Goal: Information Seeking & Learning: Check status

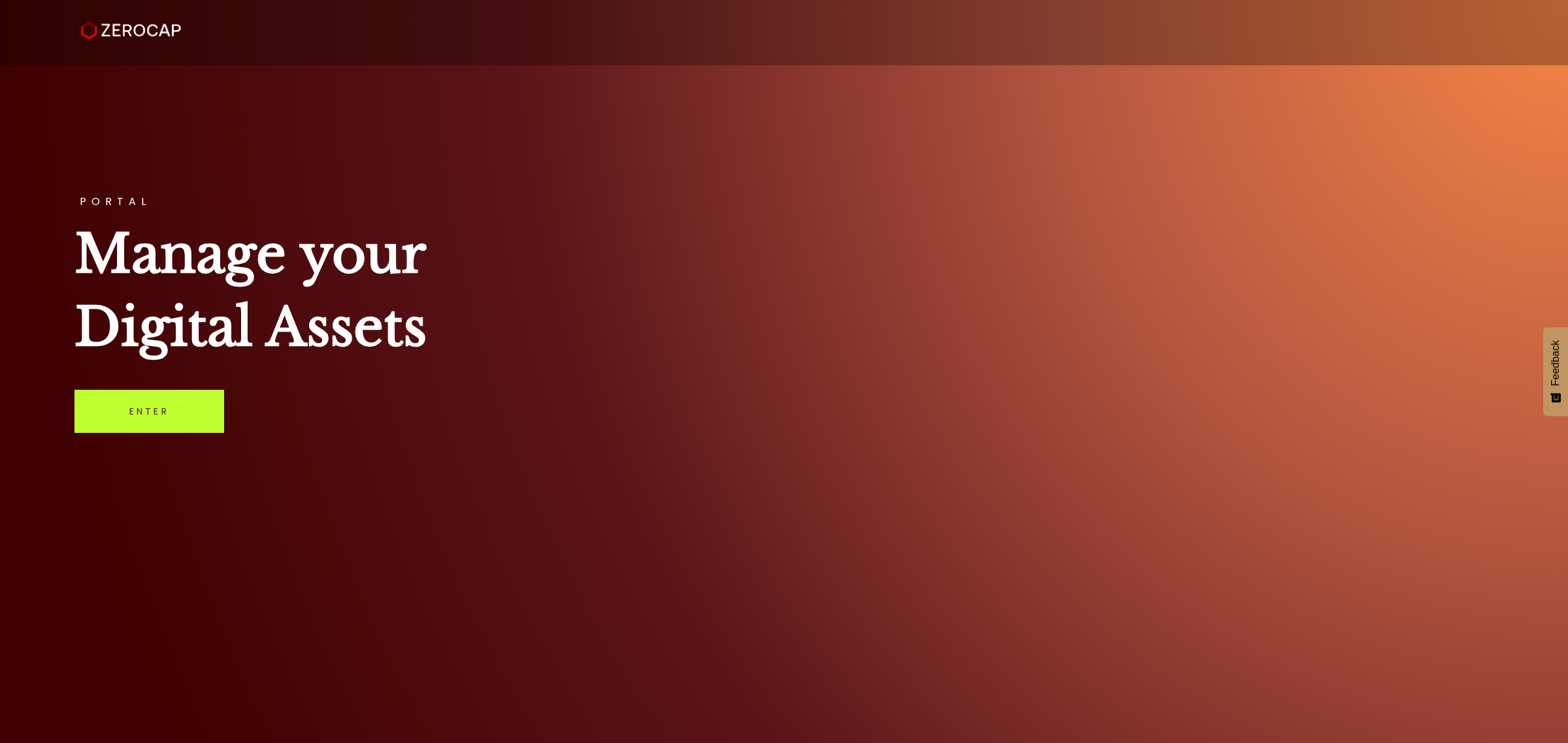
click at [144, 416] on link "Enter" at bounding box center [149, 412] width 150 height 43
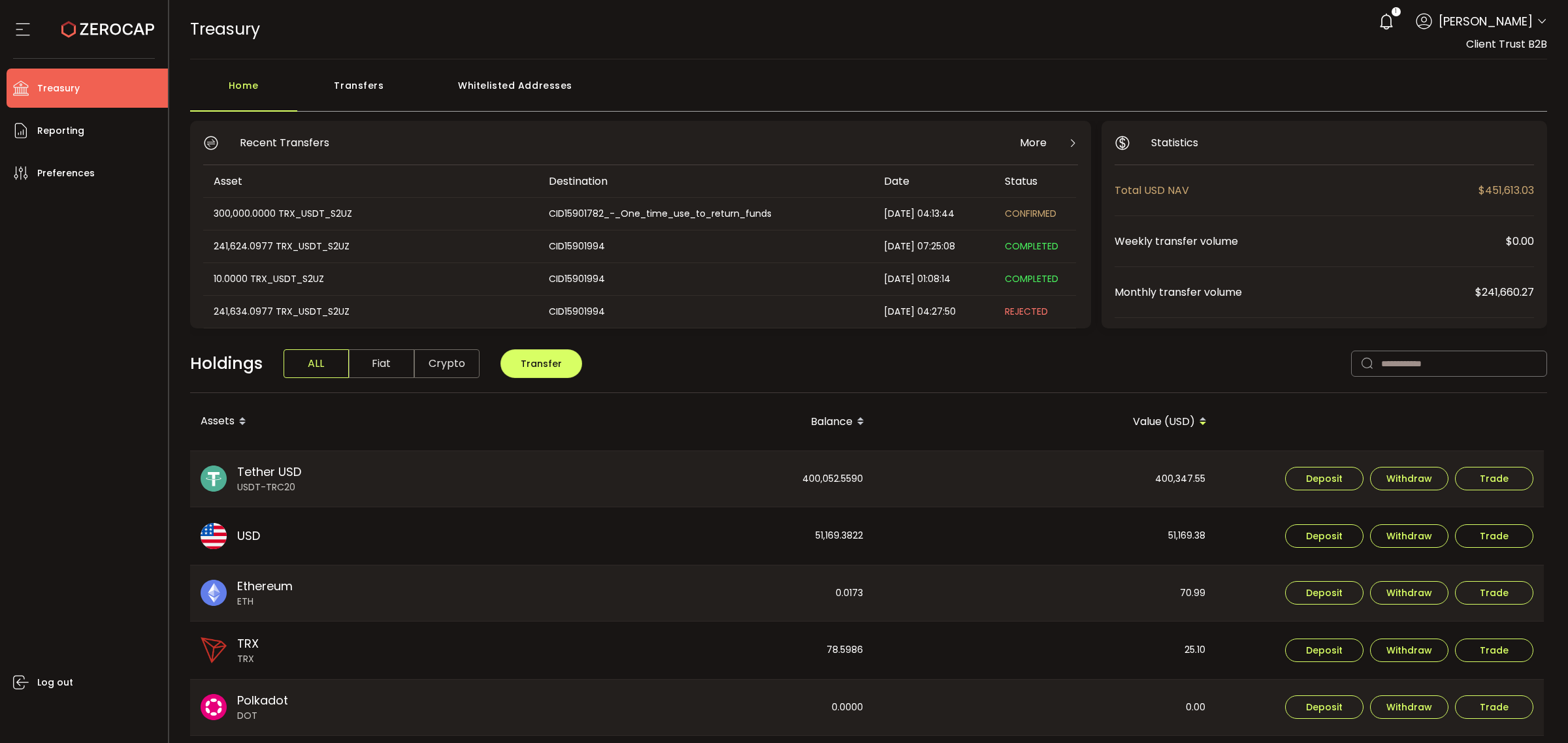
click at [1040, 211] on span "CONFIRMED" at bounding box center [1030, 214] width 52 height 13
click at [337, 210] on div "300,000.0000 TRX_USDT_S2UZ" at bounding box center [370, 214] width 334 height 15
click at [70, 129] on span "Reporting" at bounding box center [61, 131] width 47 height 19
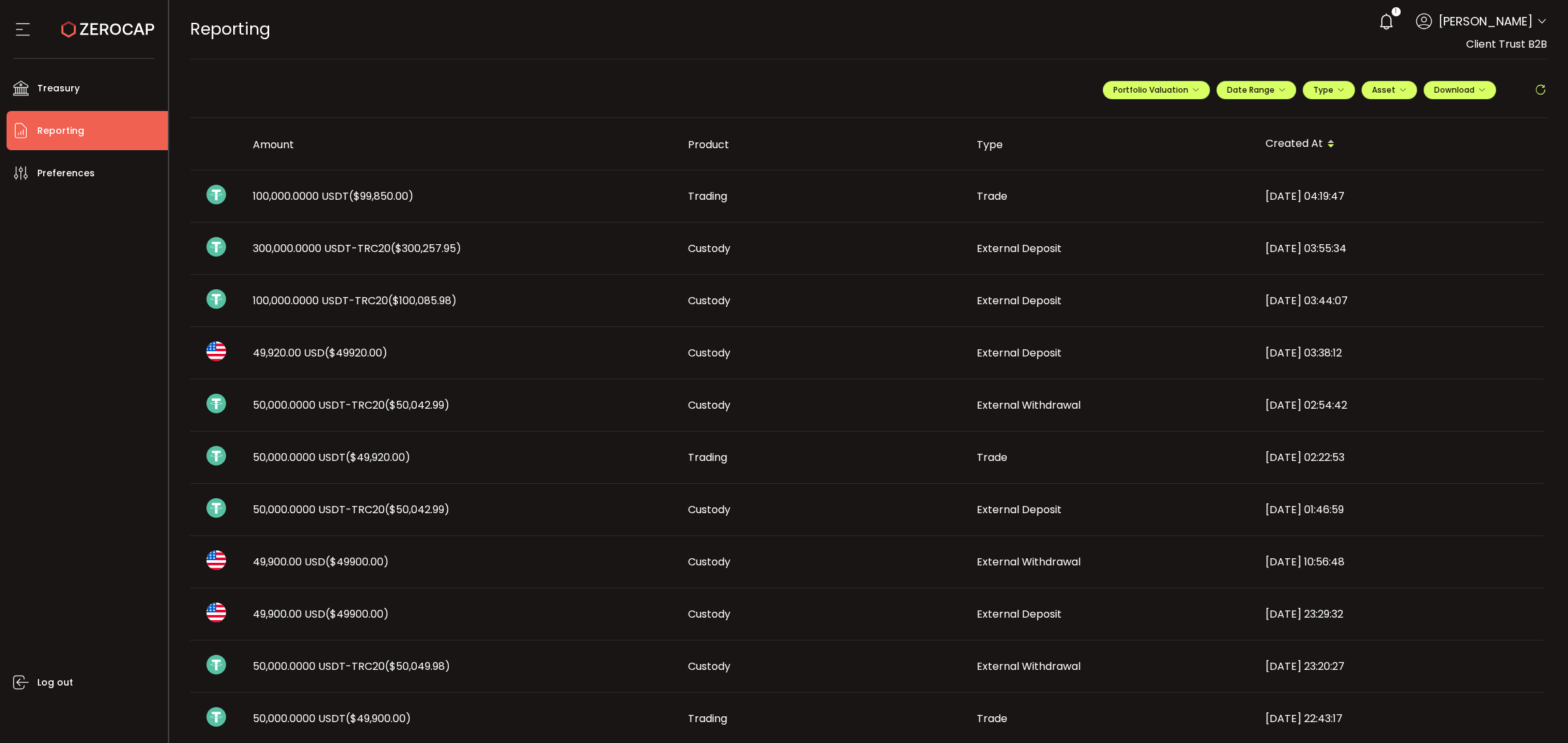
click at [304, 247] on span "300,000.0000 USDT-TRC20 ($300,257.95)" at bounding box center [357, 248] width 209 height 15
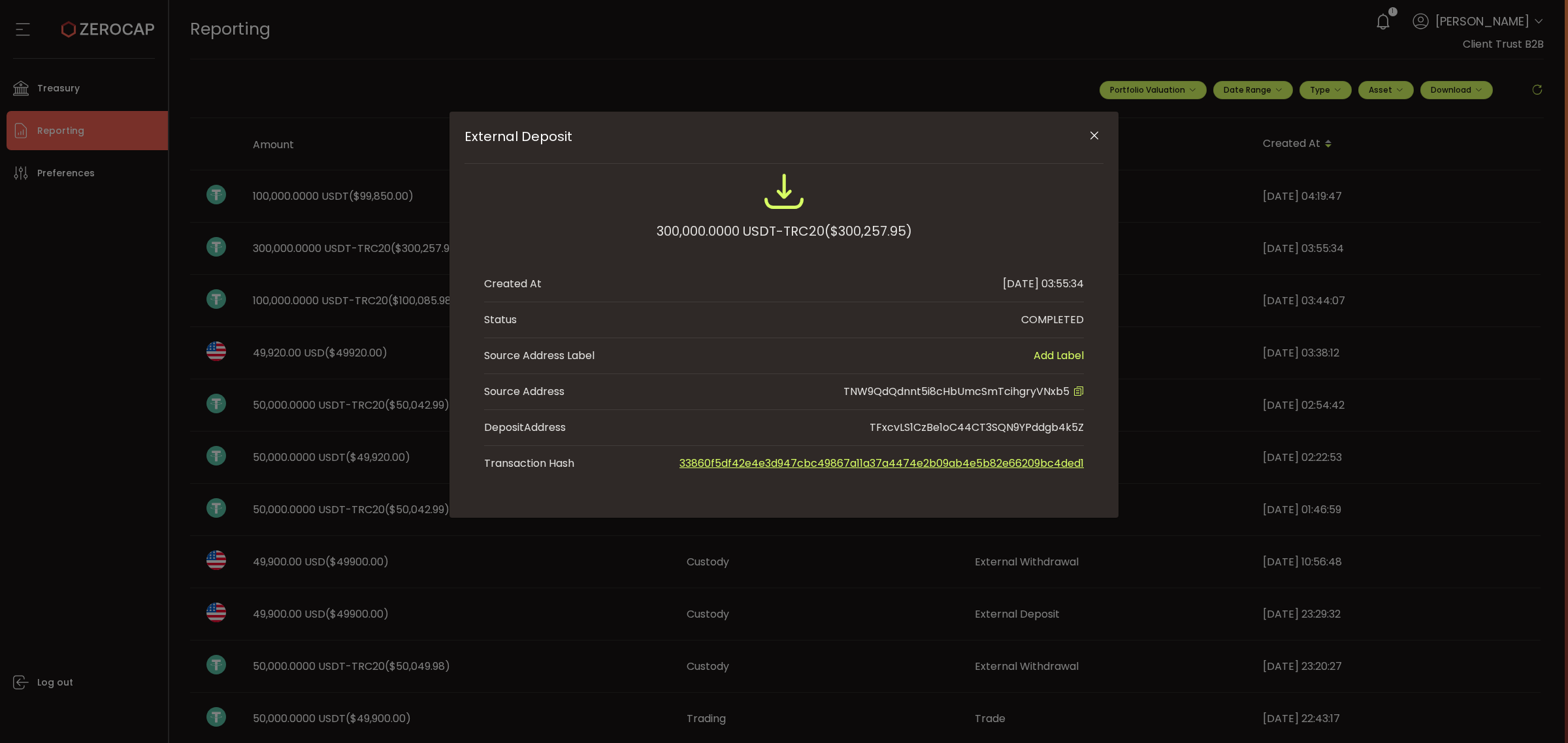
click at [754, 469] on link "33860f5df42e4e3d947cbc49867a11a37a4474e2b09ab4e5b82e66209bc4ded1" at bounding box center [882, 463] width 405 height 15
click at [1093, 133] on icon "Close" at bounding box center [1094, 136] width 13 height 13
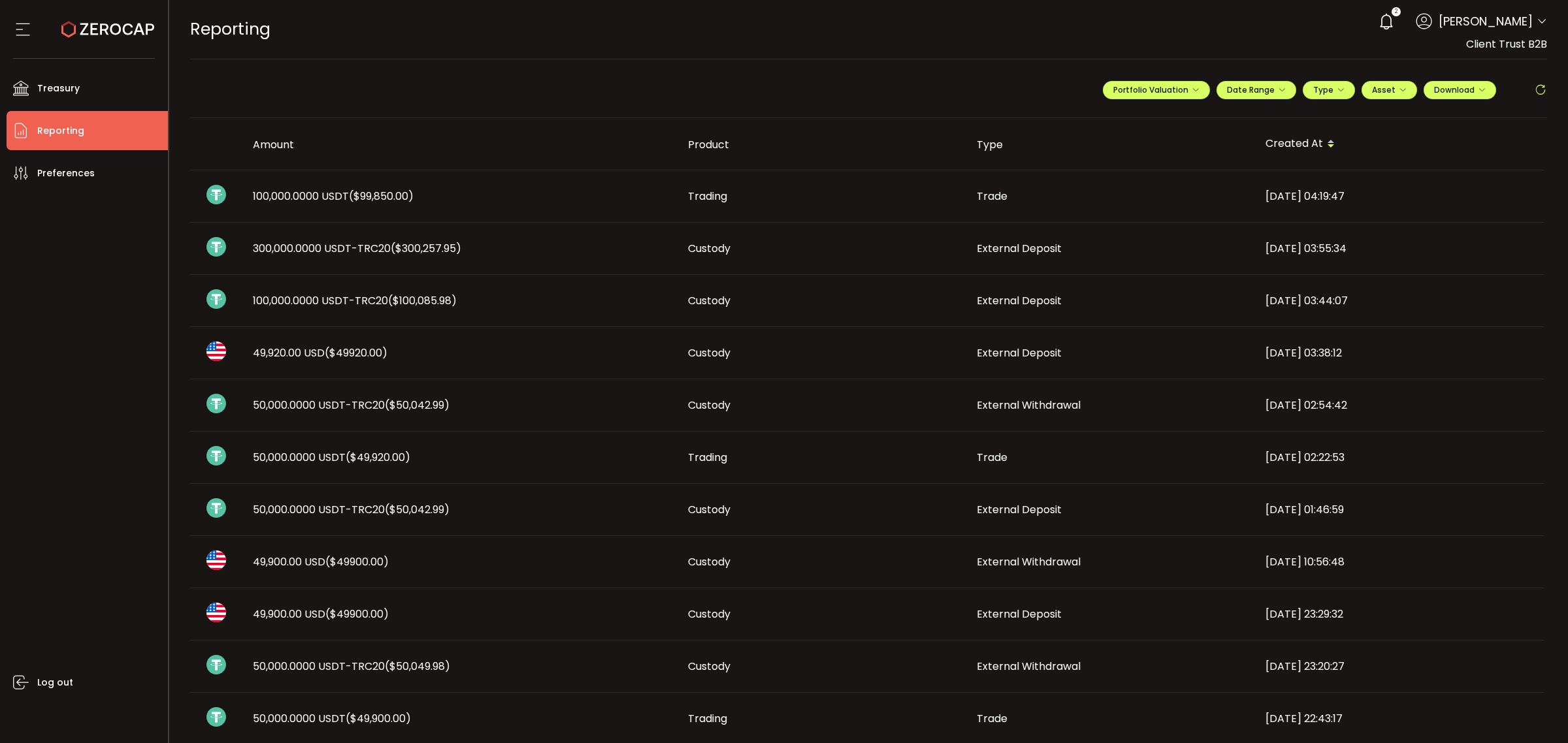
click at [70, 126] on span "Reporting" at bounding box center [61, 131] width 47 height 19
click at [70, 87] on span "Treasury" at bounding box center [58, 89] width 42 height 19
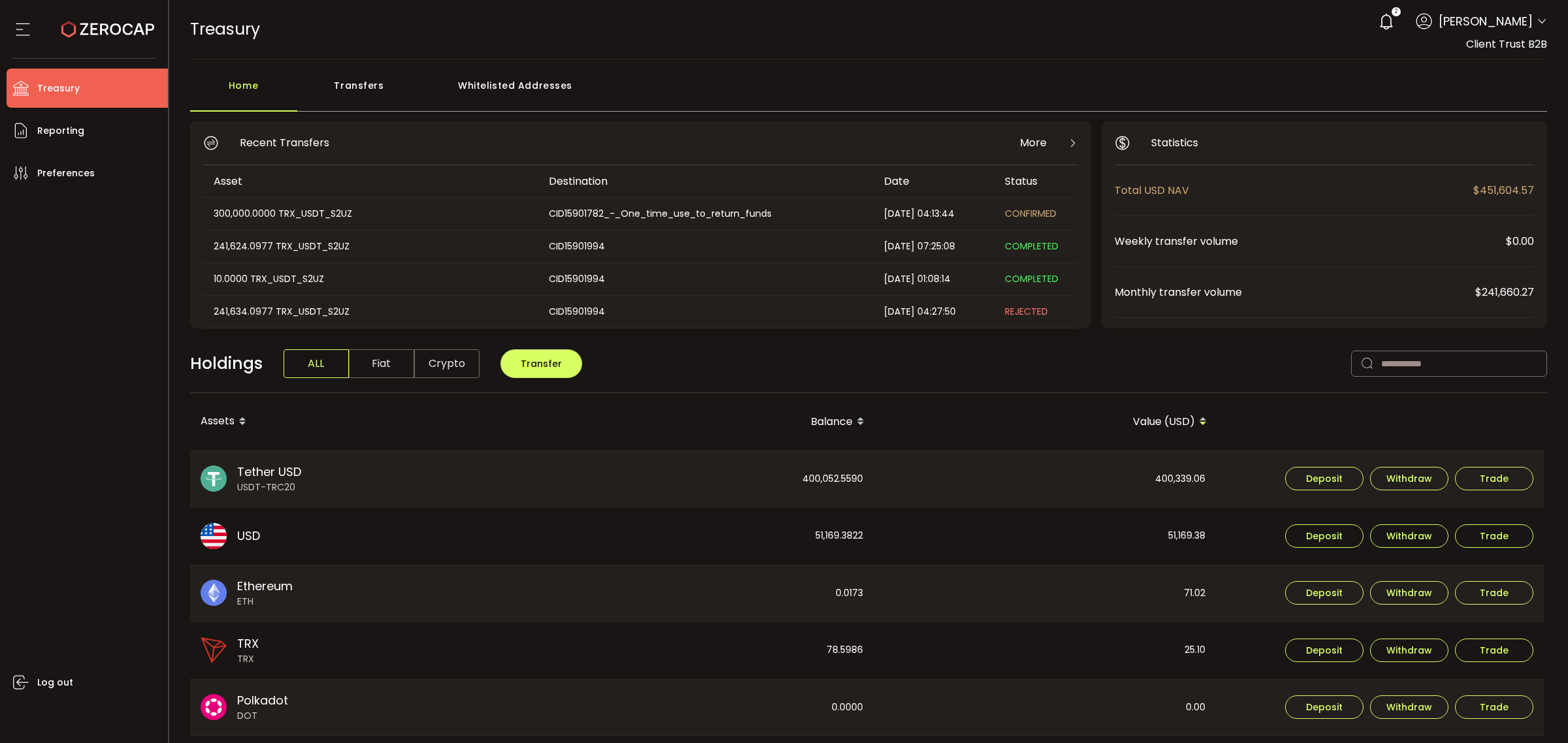
click at [1013, 219] on span "CONFIRMED" at bounding box center [1030, 214] width 52 height 13
click at [288, 469] on span "Tether USD" at bounding box center [269, 472] width 64 height 18
click at [838, 480] on div "400,052.5590" at bounding box center [703, 479] width 341 height 56
click at [73, 134] on span "Reporting" at bounding box center [61, 131] width 47 height 19
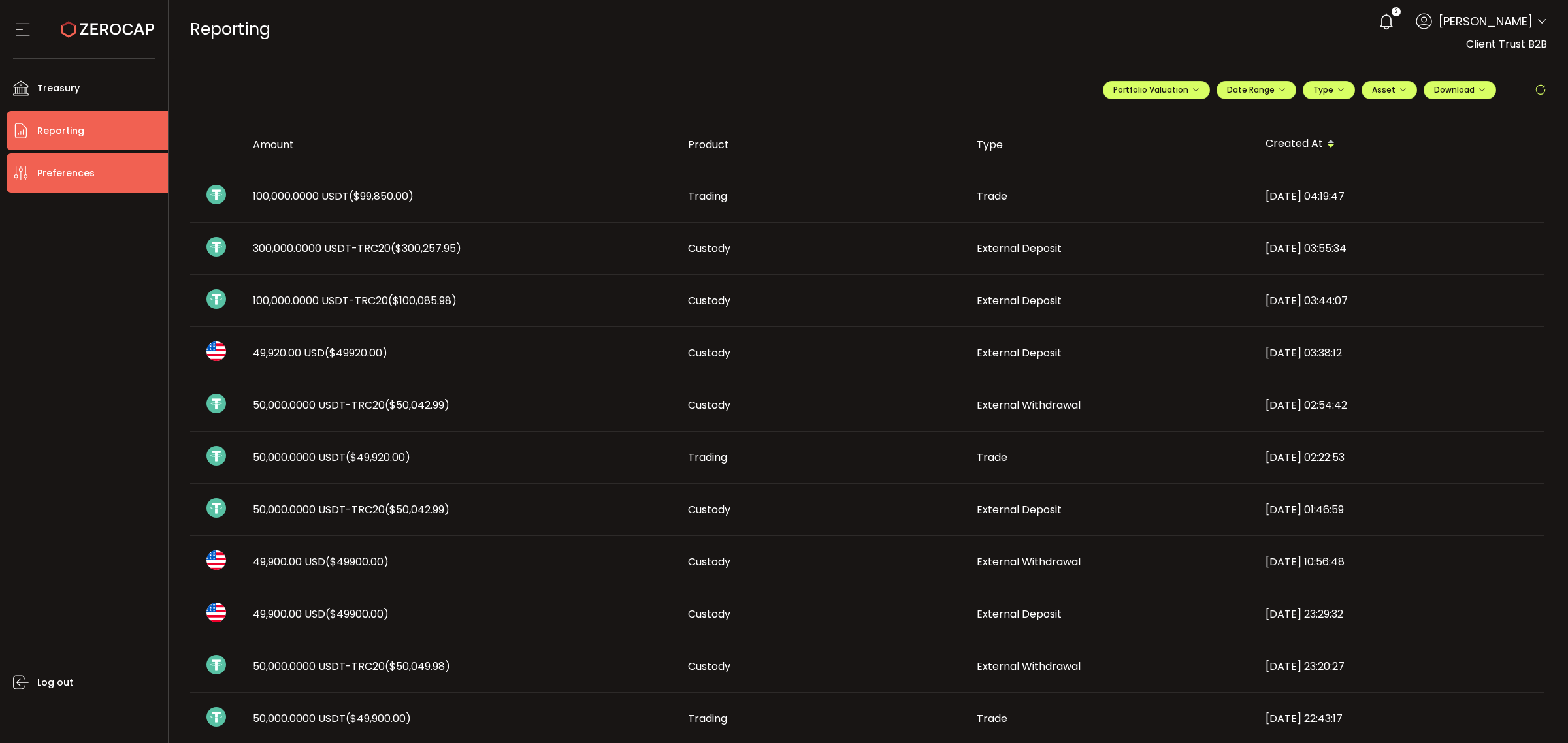
click at [69, 180] on span "Preferences" at bounding box center [66, 174] width 58 height 19
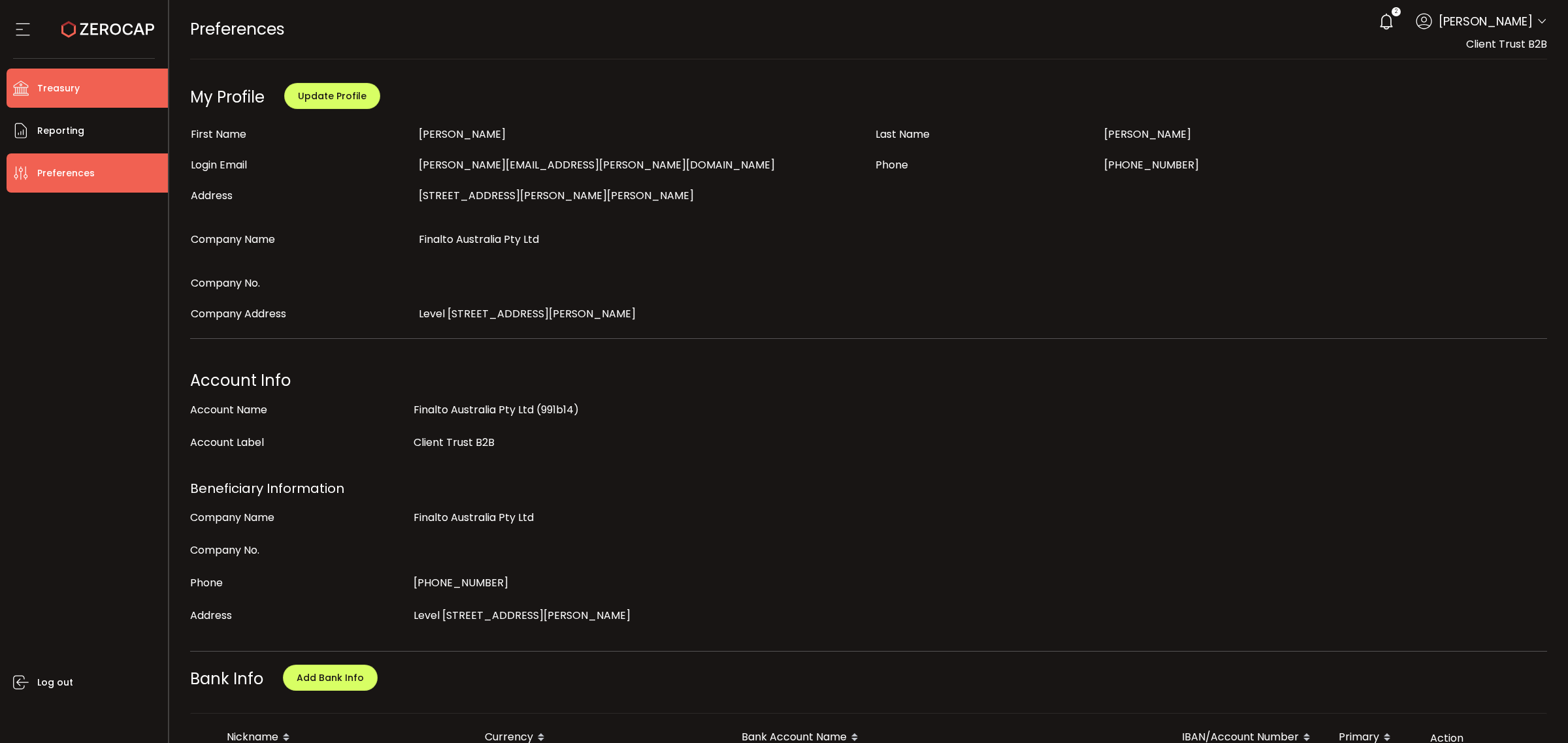
click at [63, 84] on span "Treasury" at bounding box center [58, 89] width 42 height 19
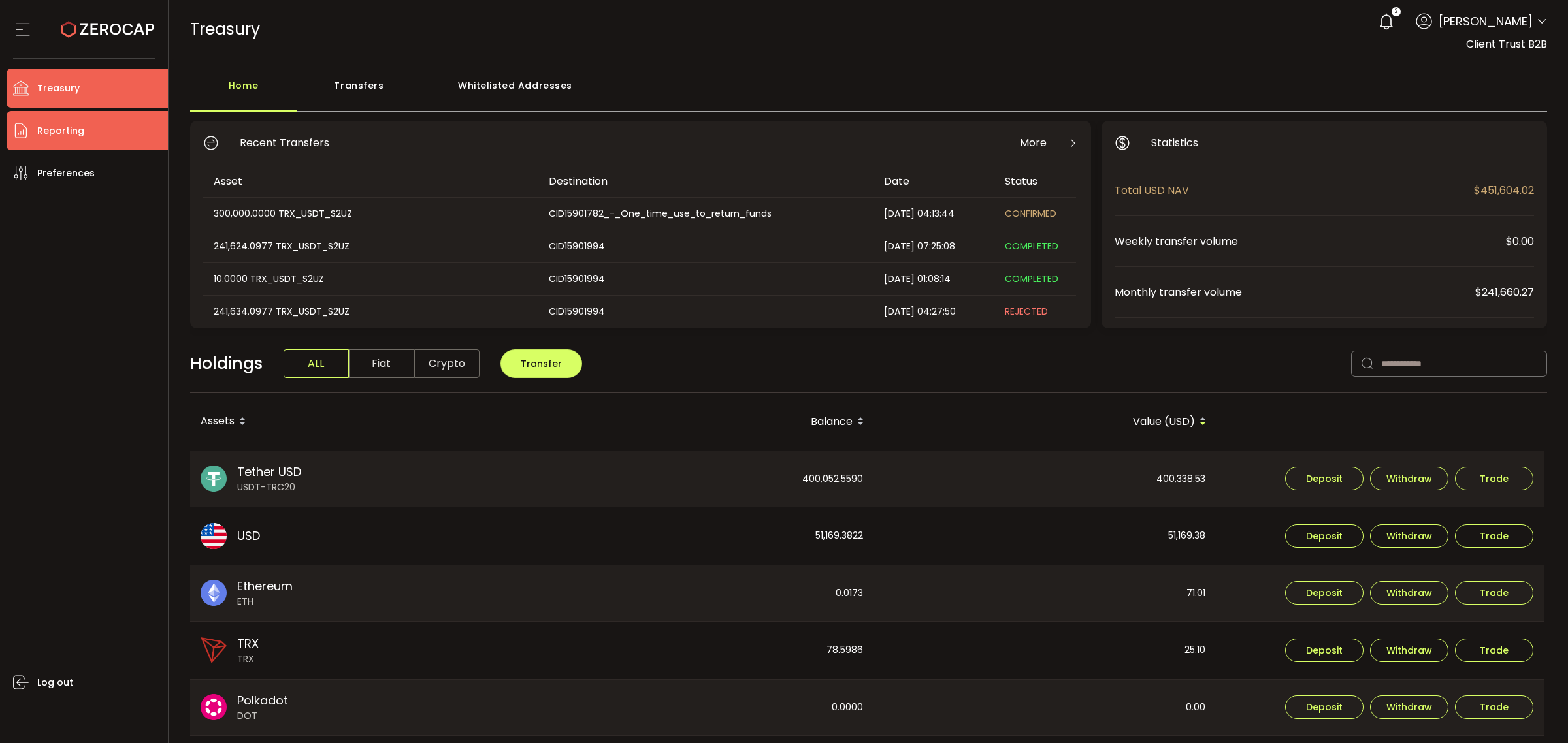
click at [70, 132] on span "Reporting" at bounding box center [61, 131] width 47 height 19
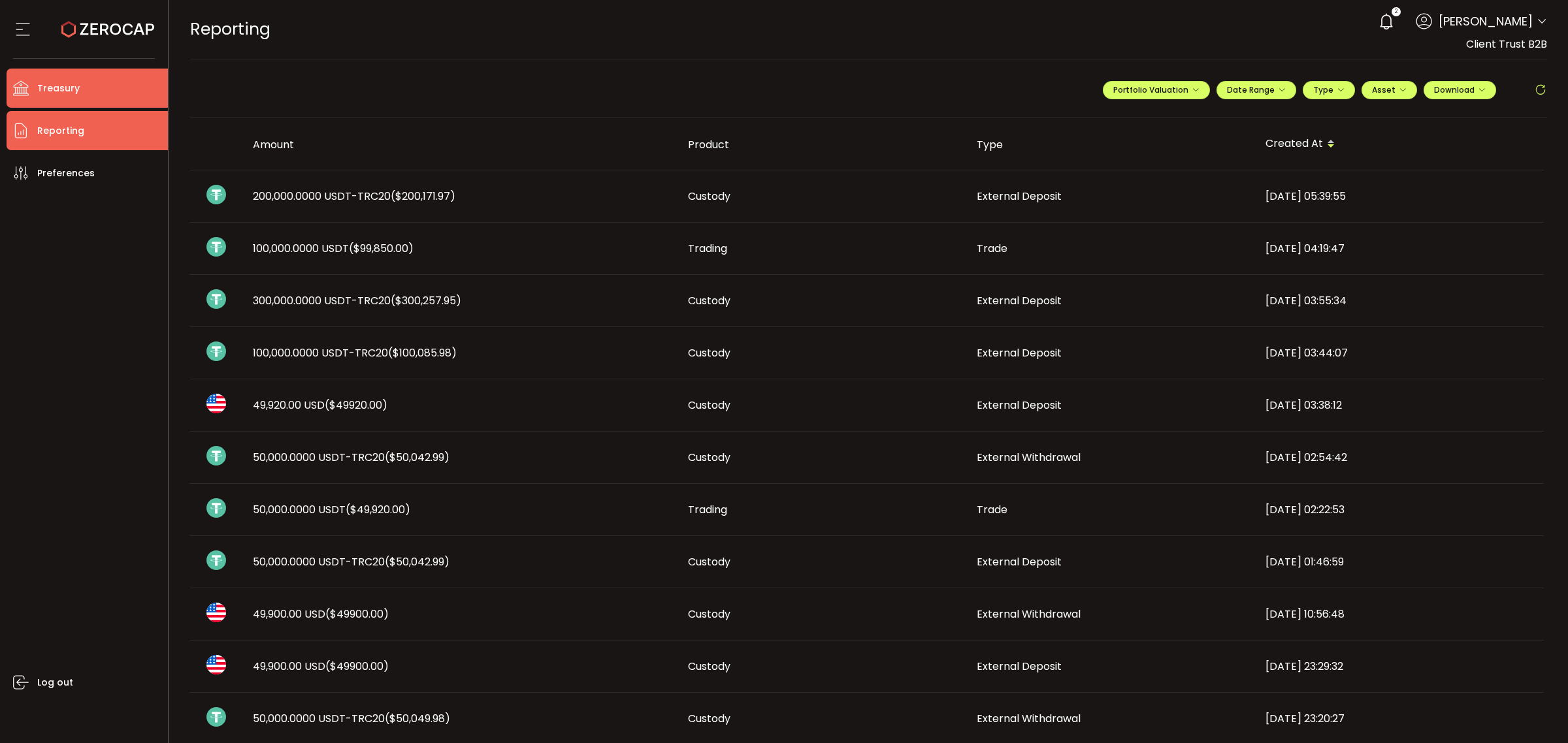
click at [62, 82] on span "Treasury" at bounding box center [58, 89] width 42 height 19
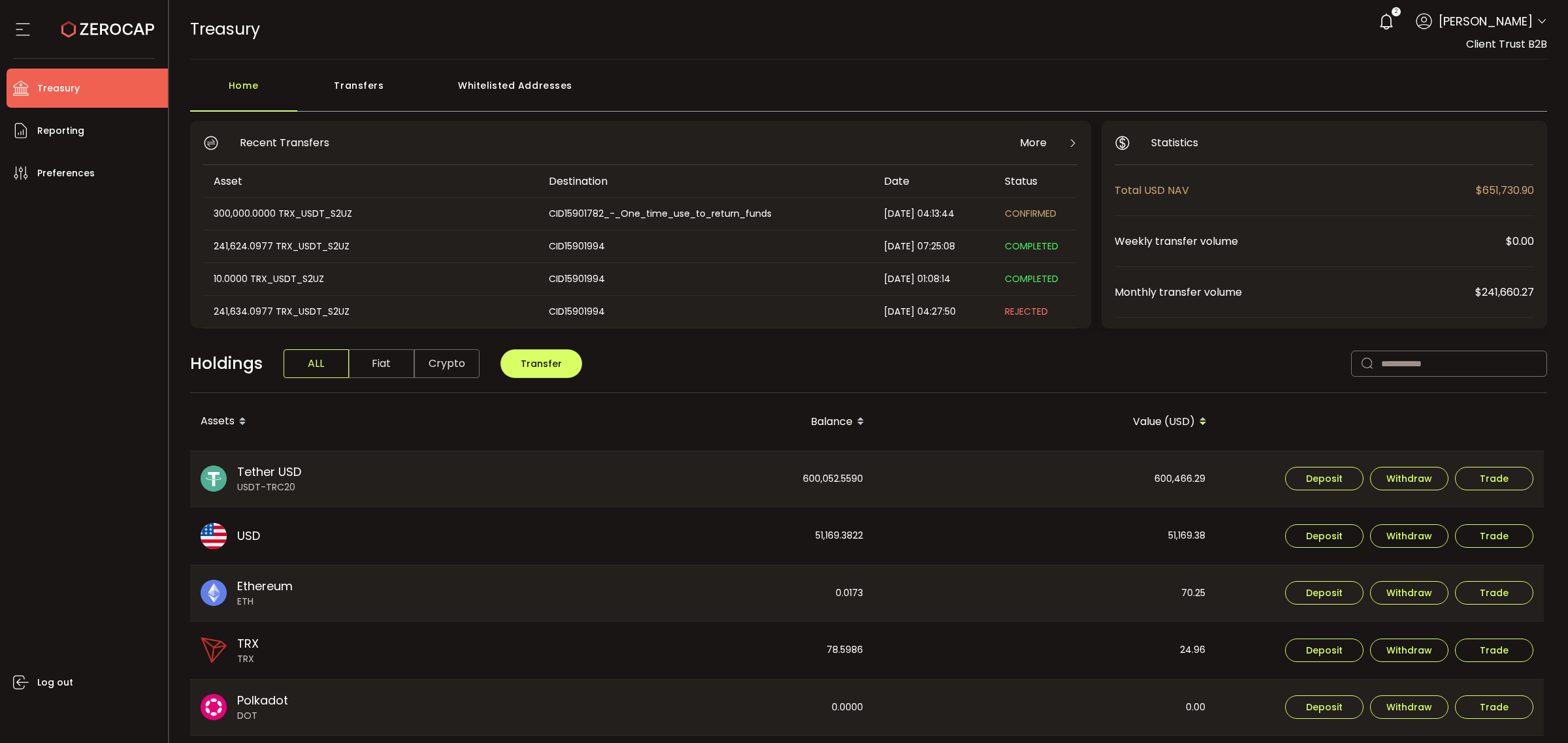
click at [325, 216] on div "300,000.0000 TRX_USDT_S2UZ" at bounding box center [370, 214] width 334 height 15
click at [578, 214] on div "CID15901782_-_One_time_use_to_return_funds" at bounding box center [705, 214] width 334 height 15
click at [670, 216] on div "CID15901782_-_One_time_use_to_return_funds" at bounding box center [705, 214] width 334 height 15
click at [44, 141] on li "Reporting" at bounding box center [87, 130] width 162 height 39
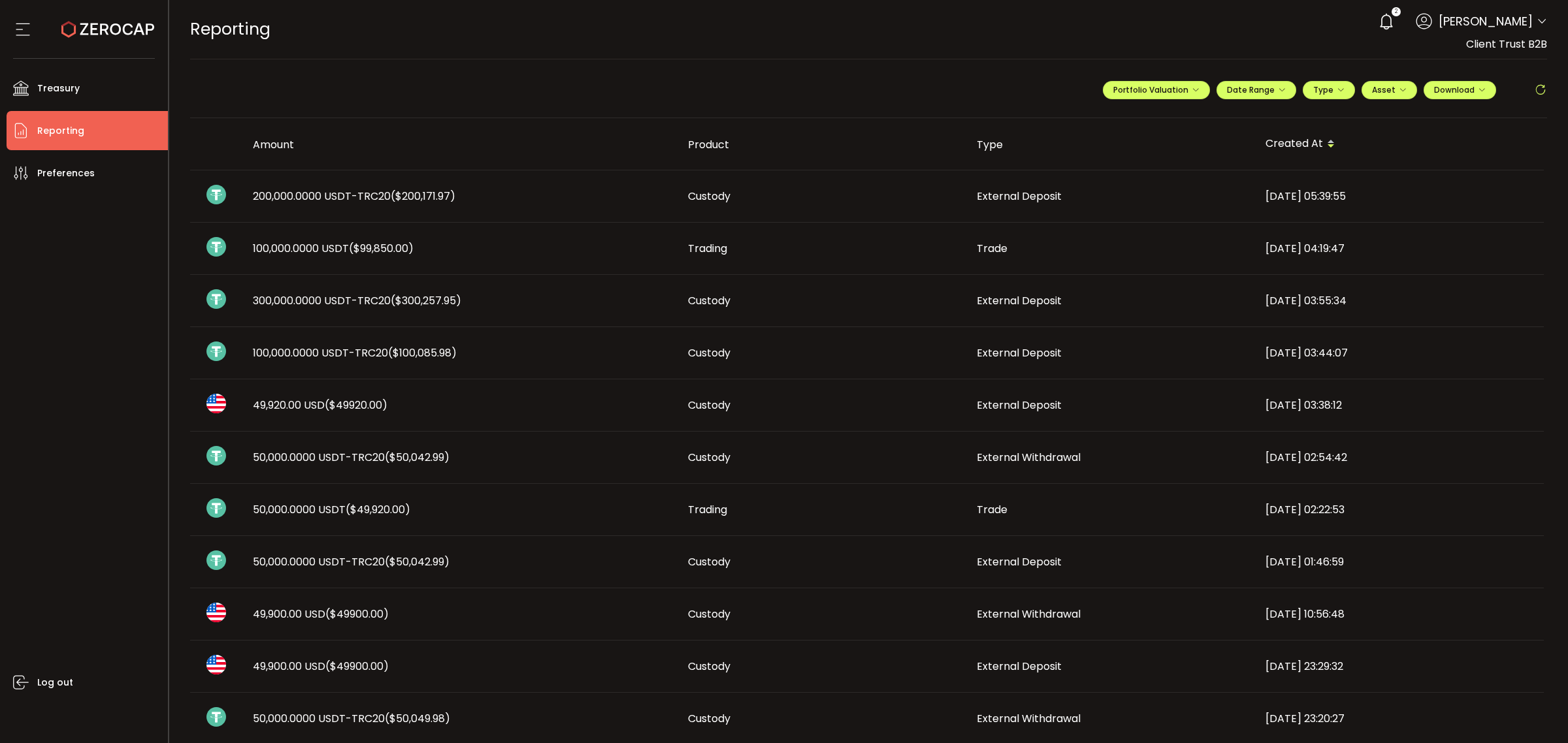
click at [378, 199] on span "200,000.0000 USDT-TRC20 ($200,171.97)" at bounding box center [354, 196] width 202 height 15
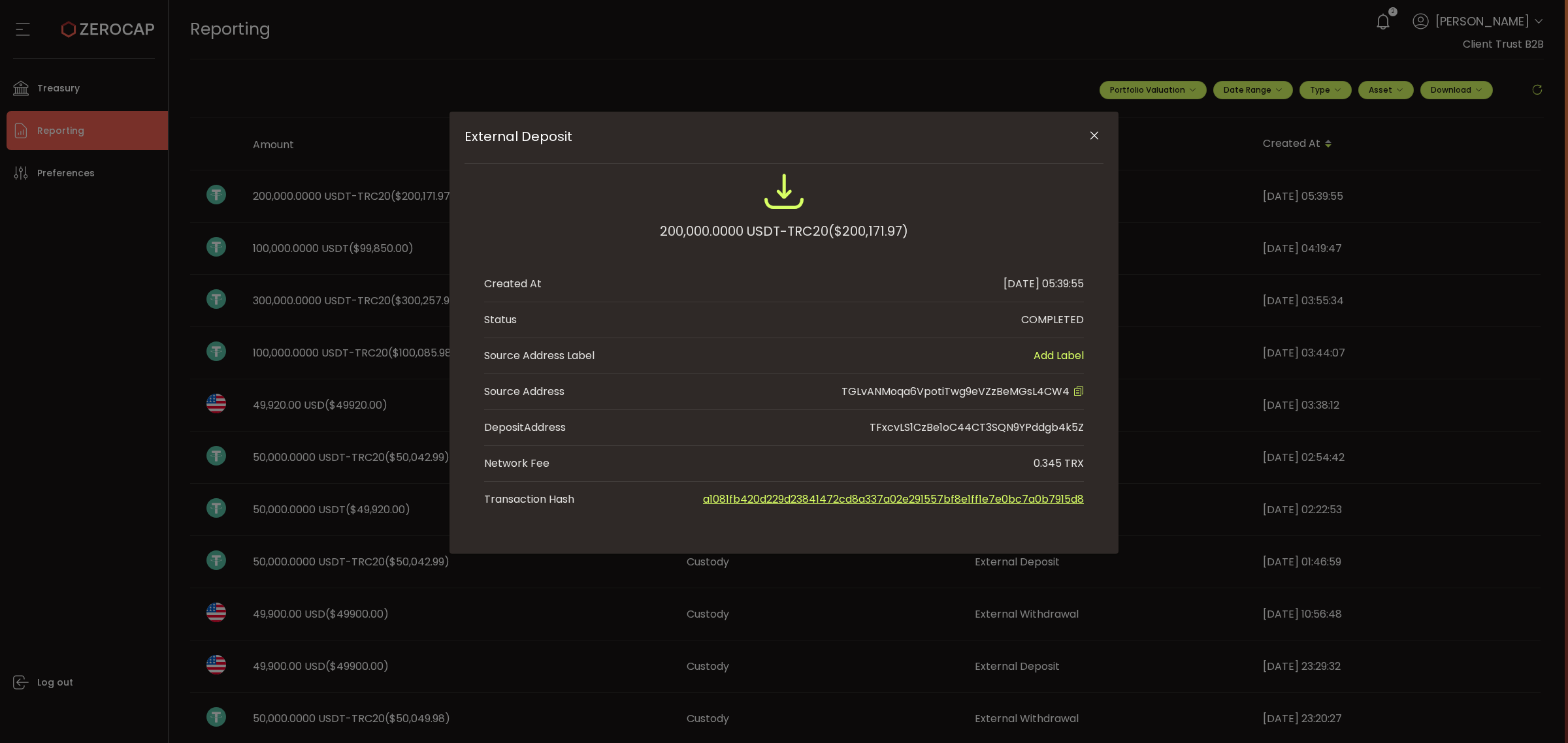
click at [875, 498] on link "a1081fb420d229d23841472cd8a337a02e291557bf8e1ff1e7e0bc7a0b7915d8" at bounding box center [894, 499] width 381 height 15
click at [1089, 131] on icon "Close" at bounding box center [1094, 136] width 13 height 13
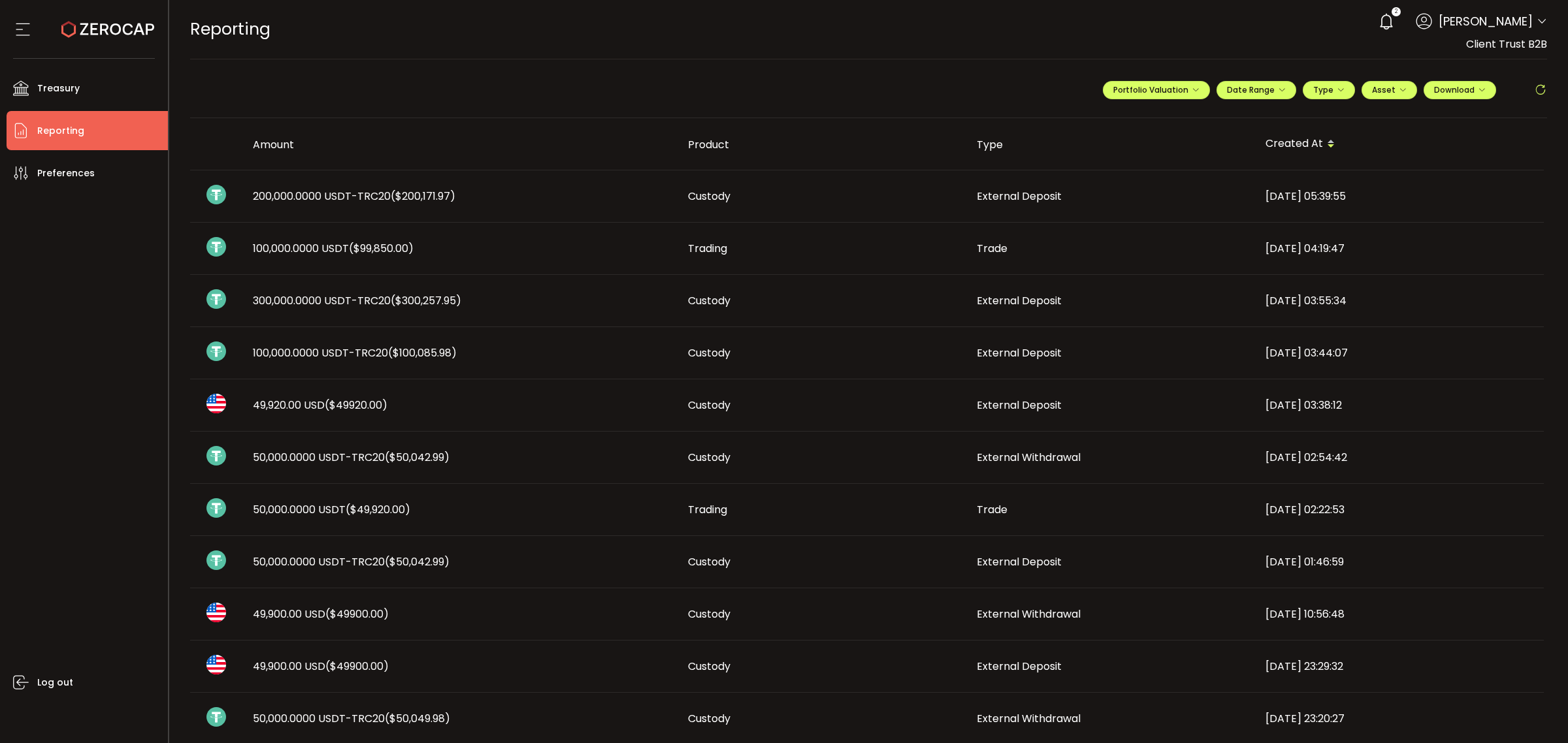
click at [80, 122] on span "Reporting" at bounding box center [61, 131] width 47 height 19
click at [63, 77] on li "Treasury" at bounding box center [87, 88] width 162 height 39
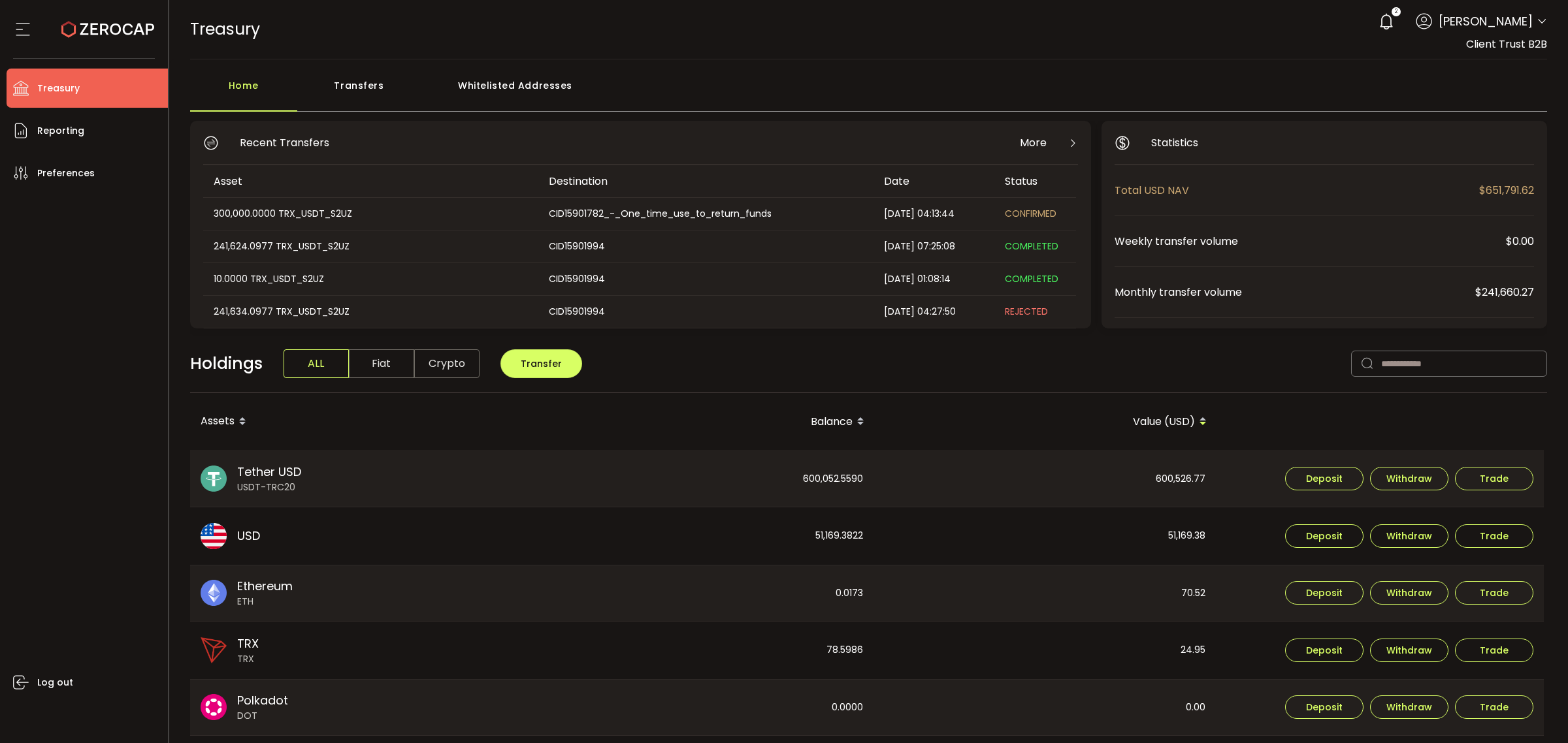
click at [374, 92] on div "Transfers" at bounding box center [359, 92] width 124 height 39
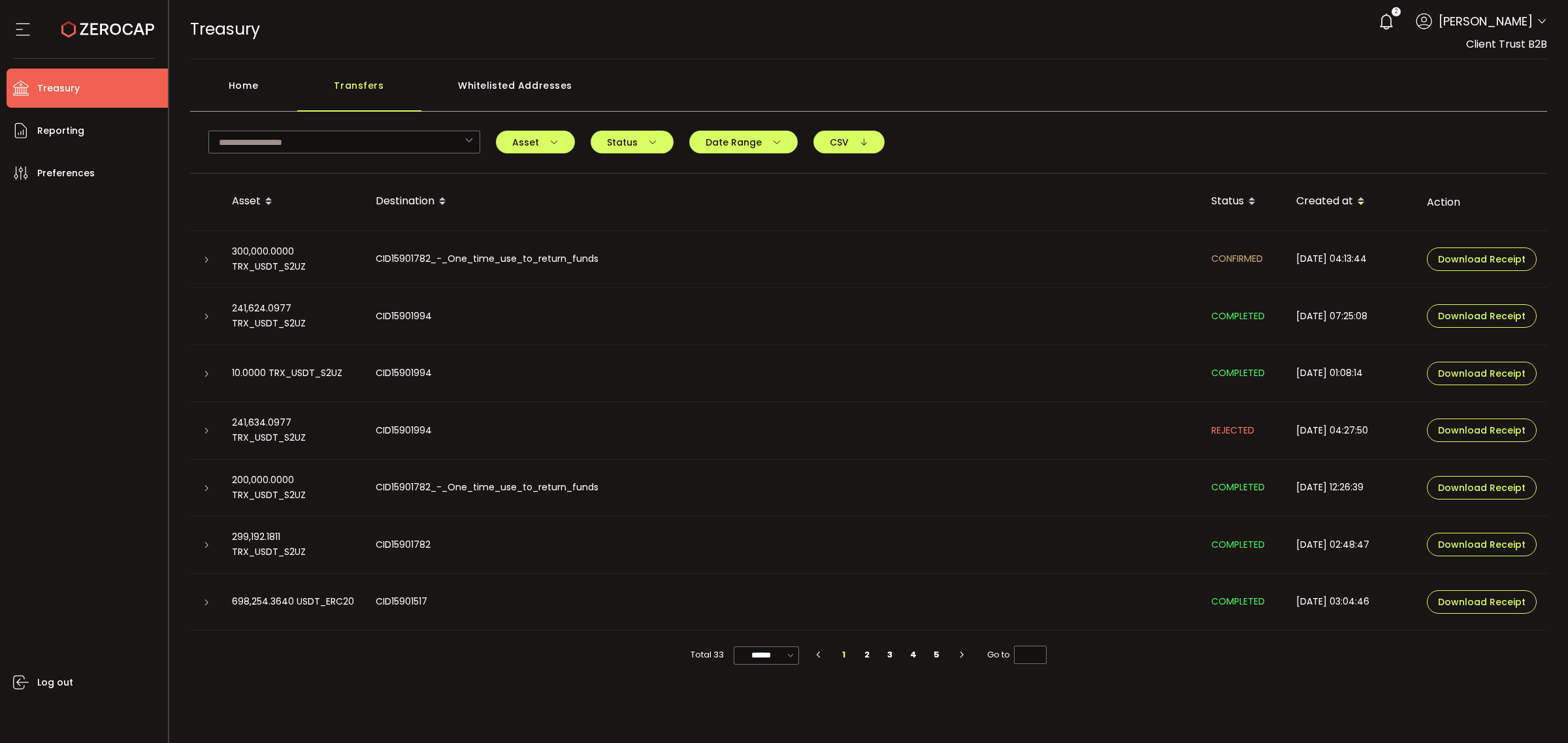
click at [274, 255] on div "300,000.0000 TRX_USDT_S2UZ" at bounding box center [294, 259] width 144 height 30
click at [202, 260] on icon at bounding box center [206, 260] width 8 height 8
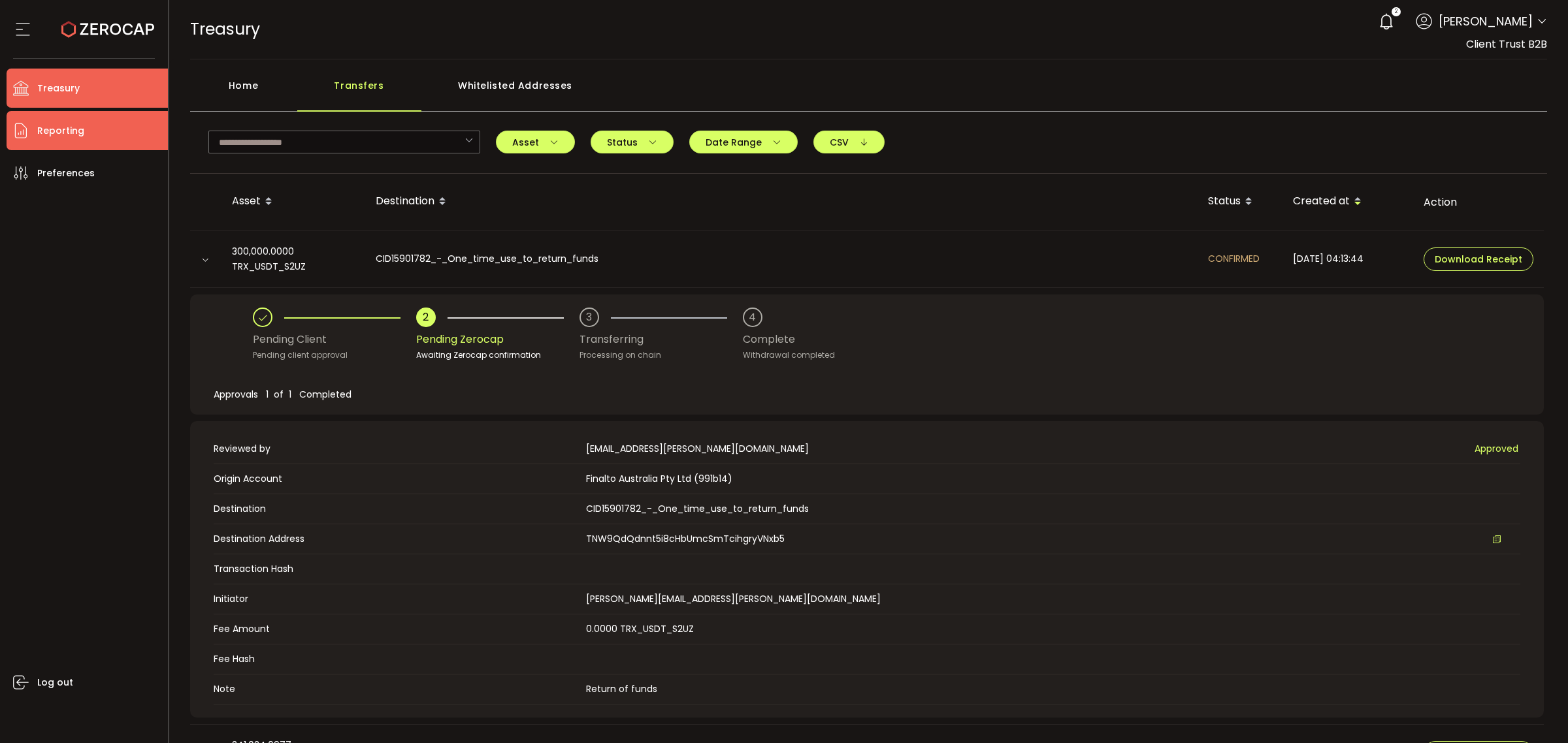
click at [59, 130] on span "Reporting" at bounding box center [61, 131] width 47 height 19
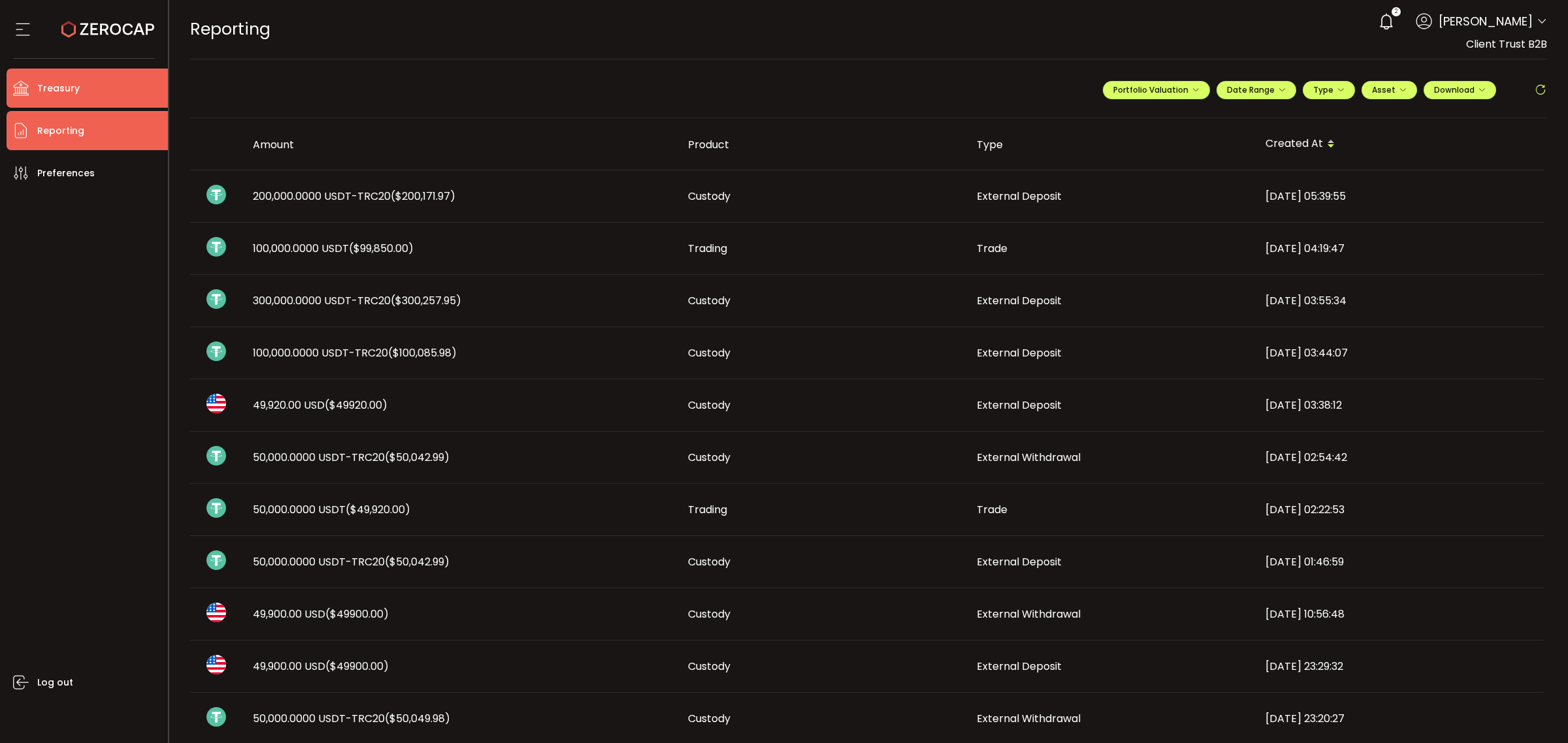
click at [50, 89] on span "Treasury" at bounding box center [58, 89] width 42 height 19
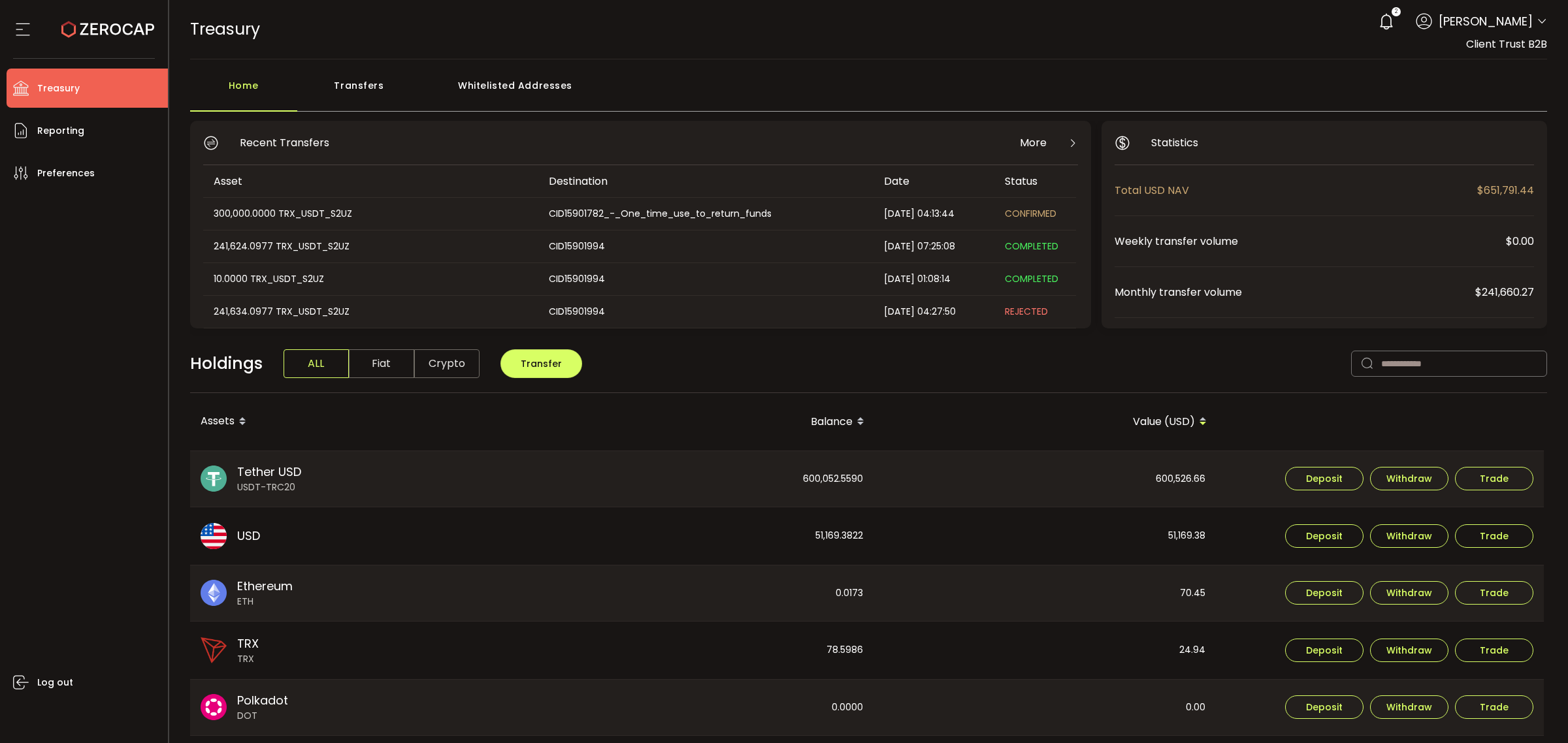
click at [1068, 141] on icon at bounding box center [1073, 142] width 10 height 10
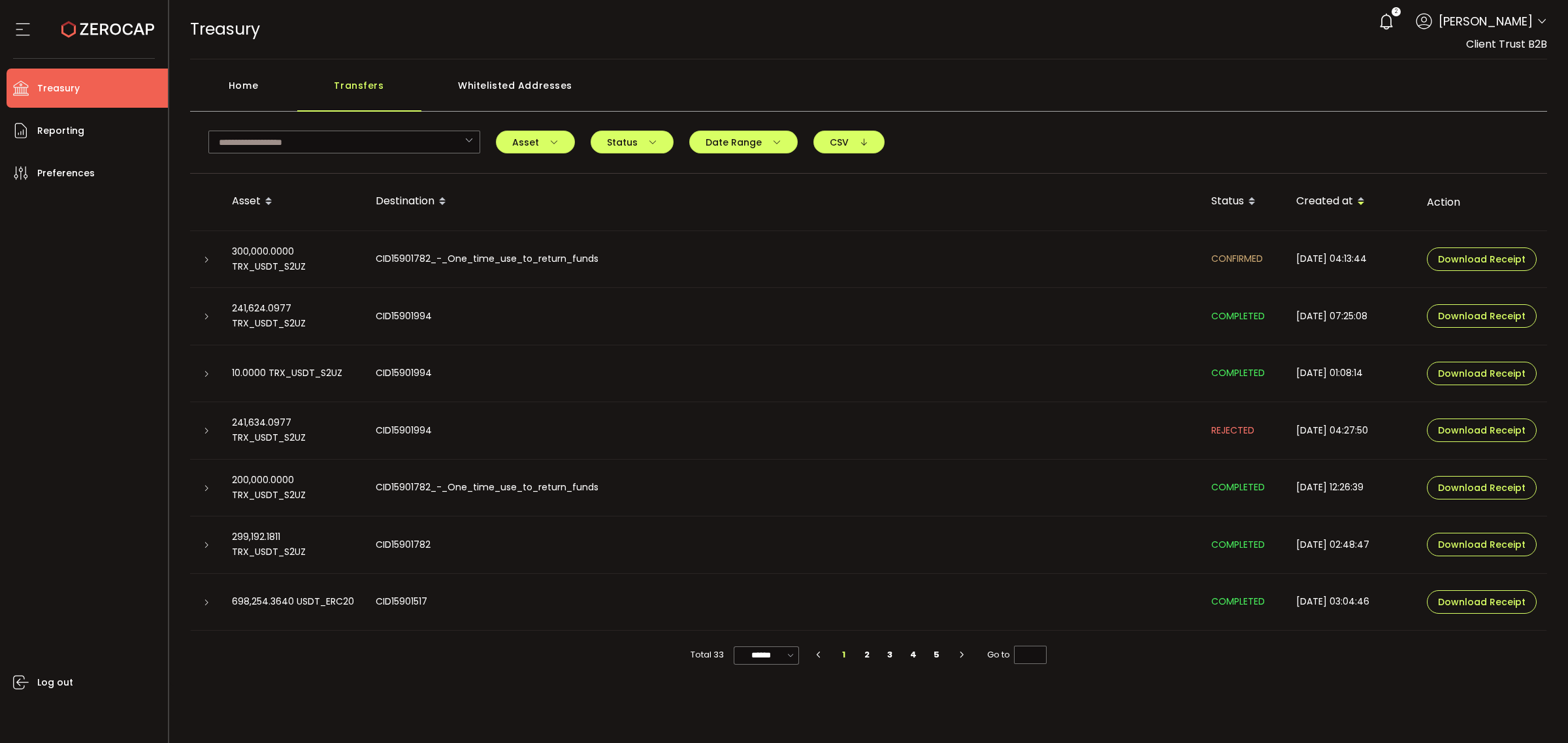
click at [211, 258] on div at bounding box center [206, 259] width 31 height 13
click at [207, 258] on icon at bounding box center [206, 260] width 8 height 8
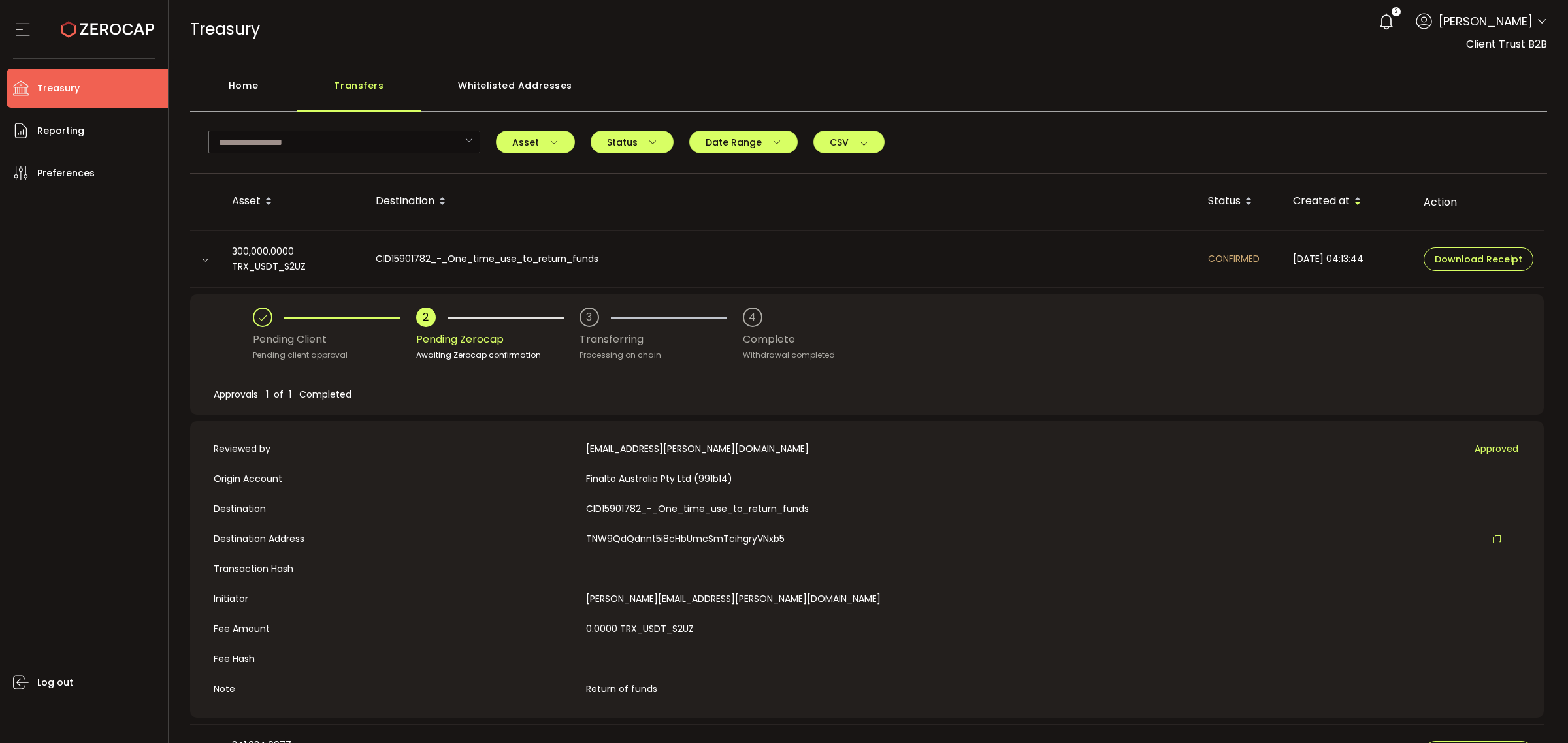
click at [462, 335] on div "Pending Zerocap" at bounding box center [498, 339] width 163 height 25
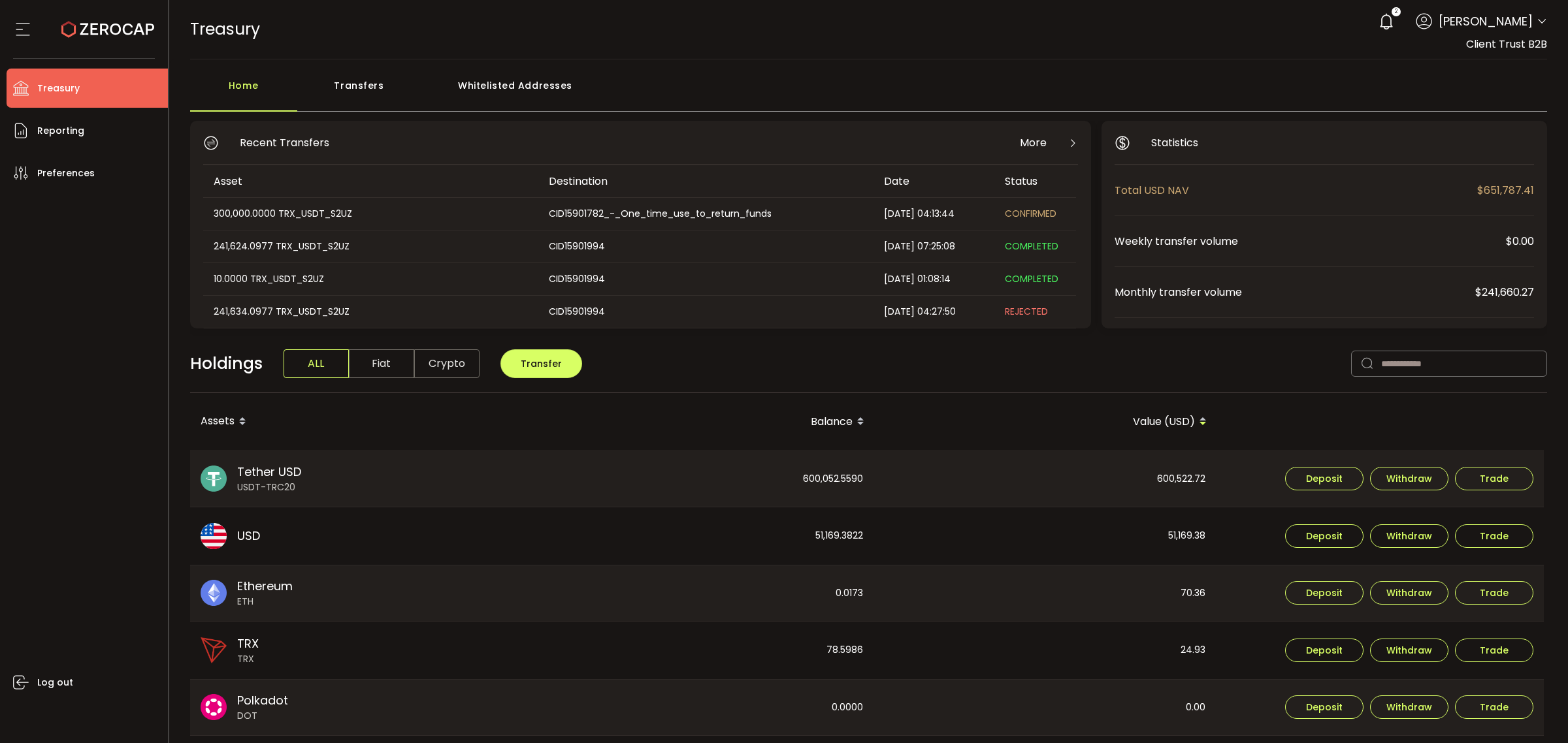
click at [322, 193] on th "Asset" at bounding box center [370, 182] width 335 height 33
click at [76, 79] on span "Treasury" at bounding box center [58, 89] width 42 height 19
click at [1013, 211] on span "CONFIRMED" at bounding box center [1030, 214] width 52 height 13
click at [1047, 141] on div "More" at bounding box center [1049, 142] width 58 height 16
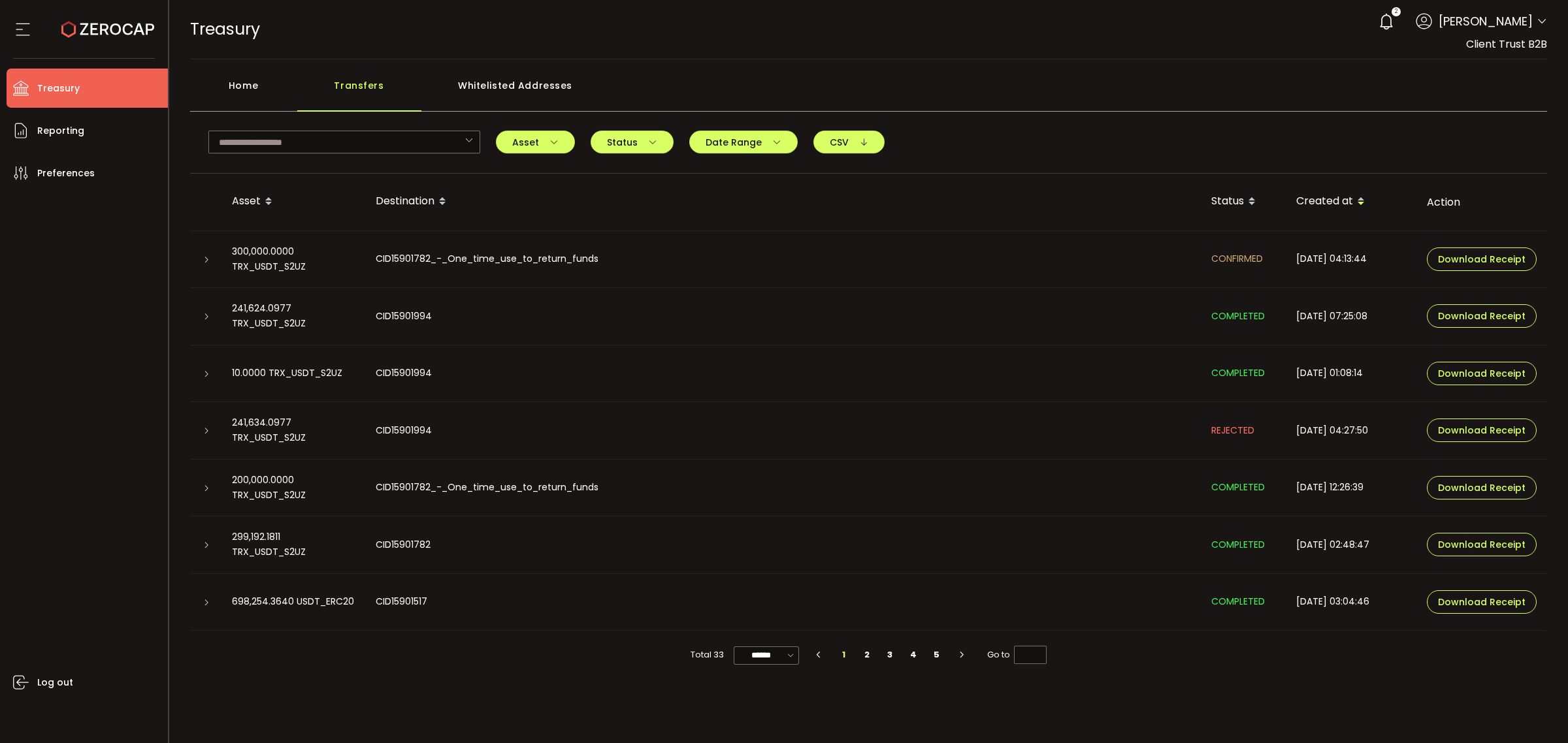
click at [202, 260] on div at bounding box center [206, 259] width 10 height 13
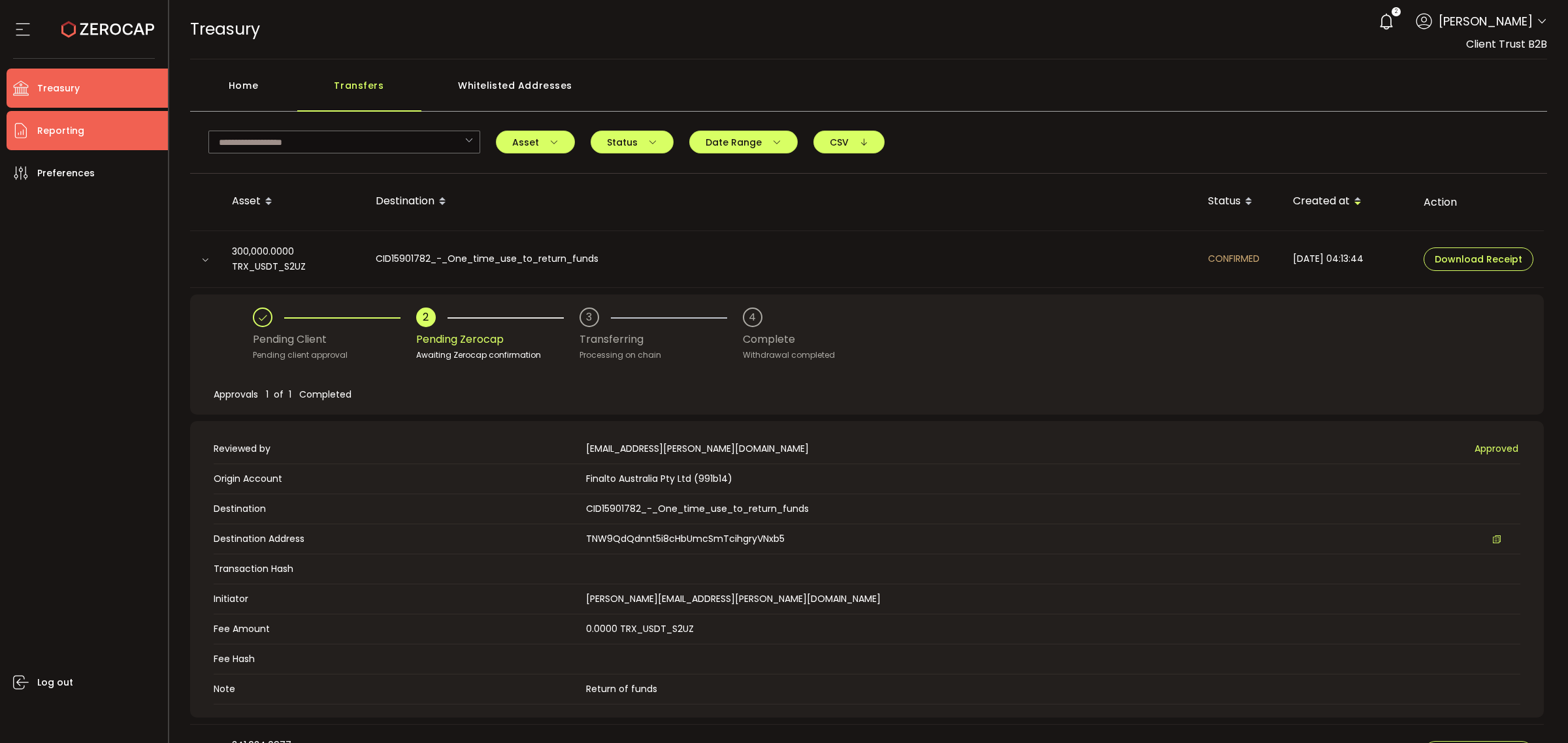
click at [75, 136] on span "Reporting" at bounding box center [61, 131] width 47 height 19
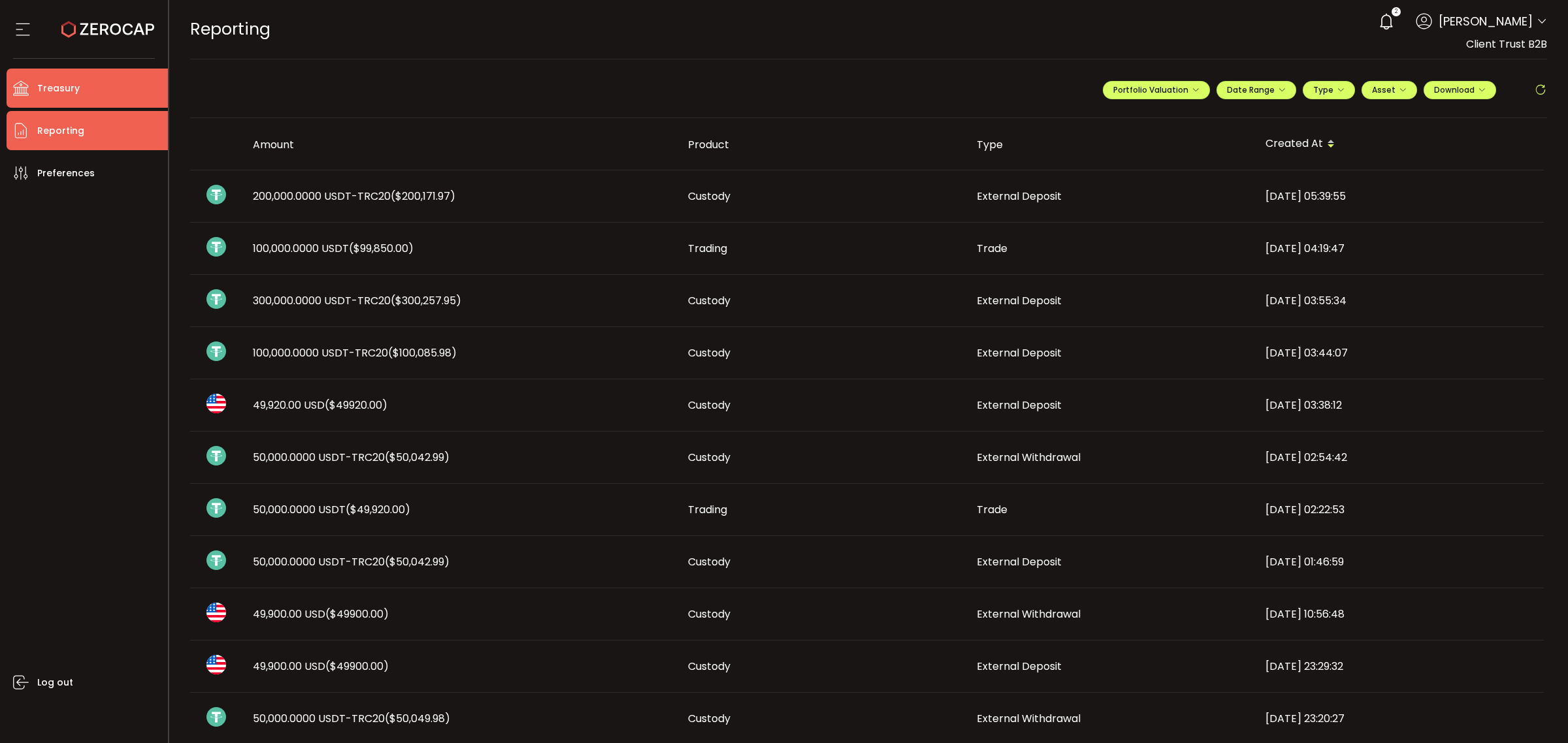
click at [77, 98] on li "Treasury" at bounding box center [87, 88] width 162 height 39
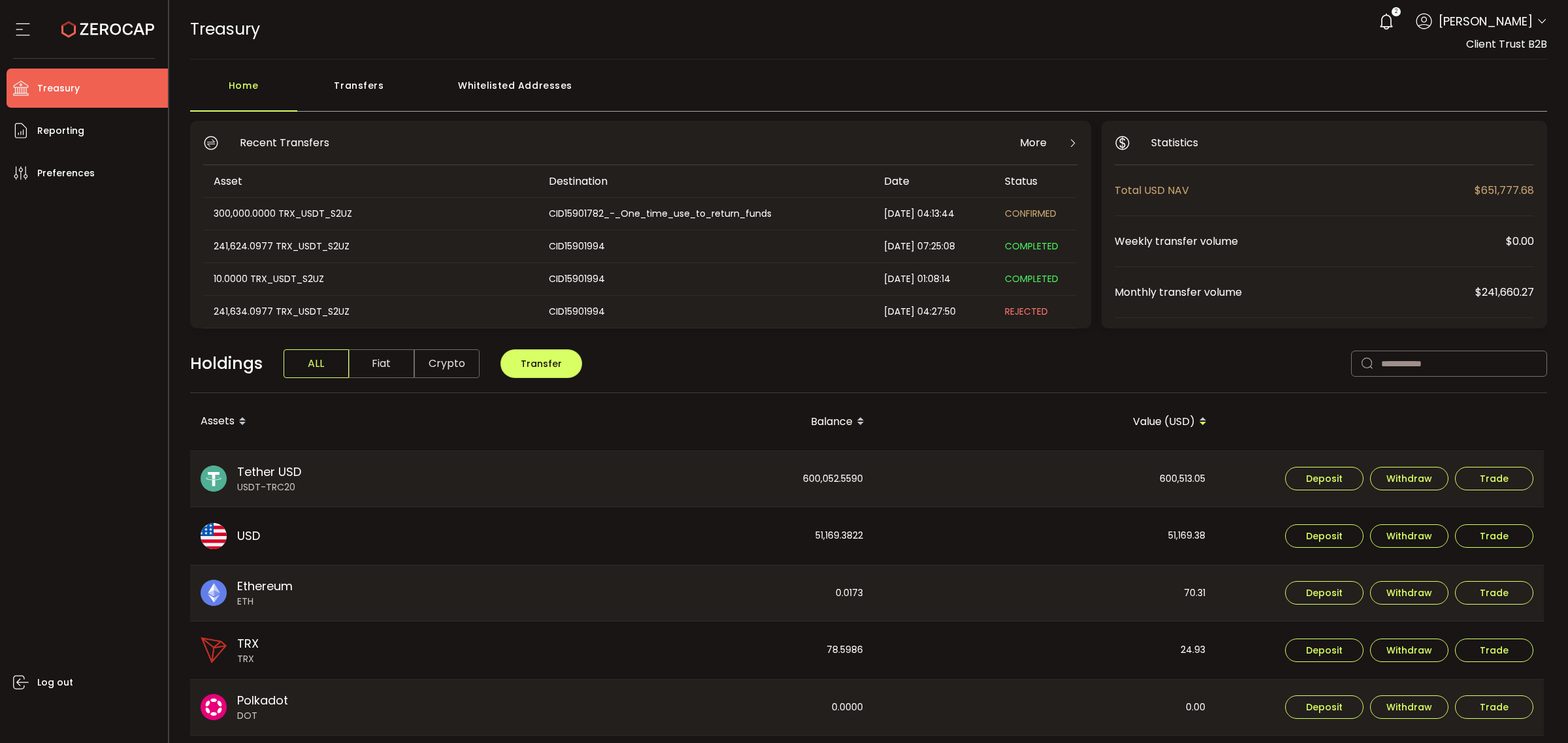
click at [1034, 142] on span "More" at bounding box center [1033, 142] width 26 height 16
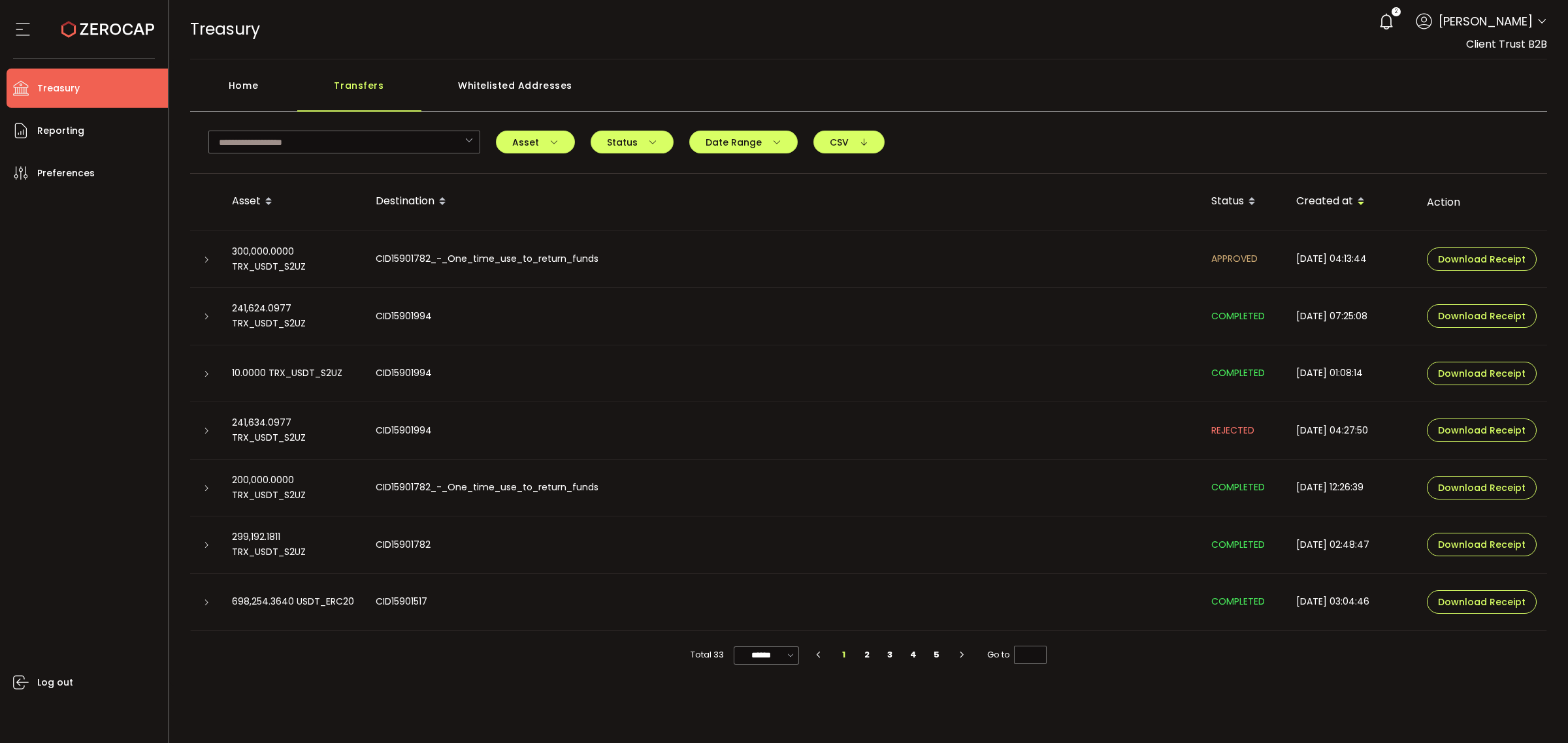
click at [206, 262] on icon at bounding box center [206, 260] width 8 height 8
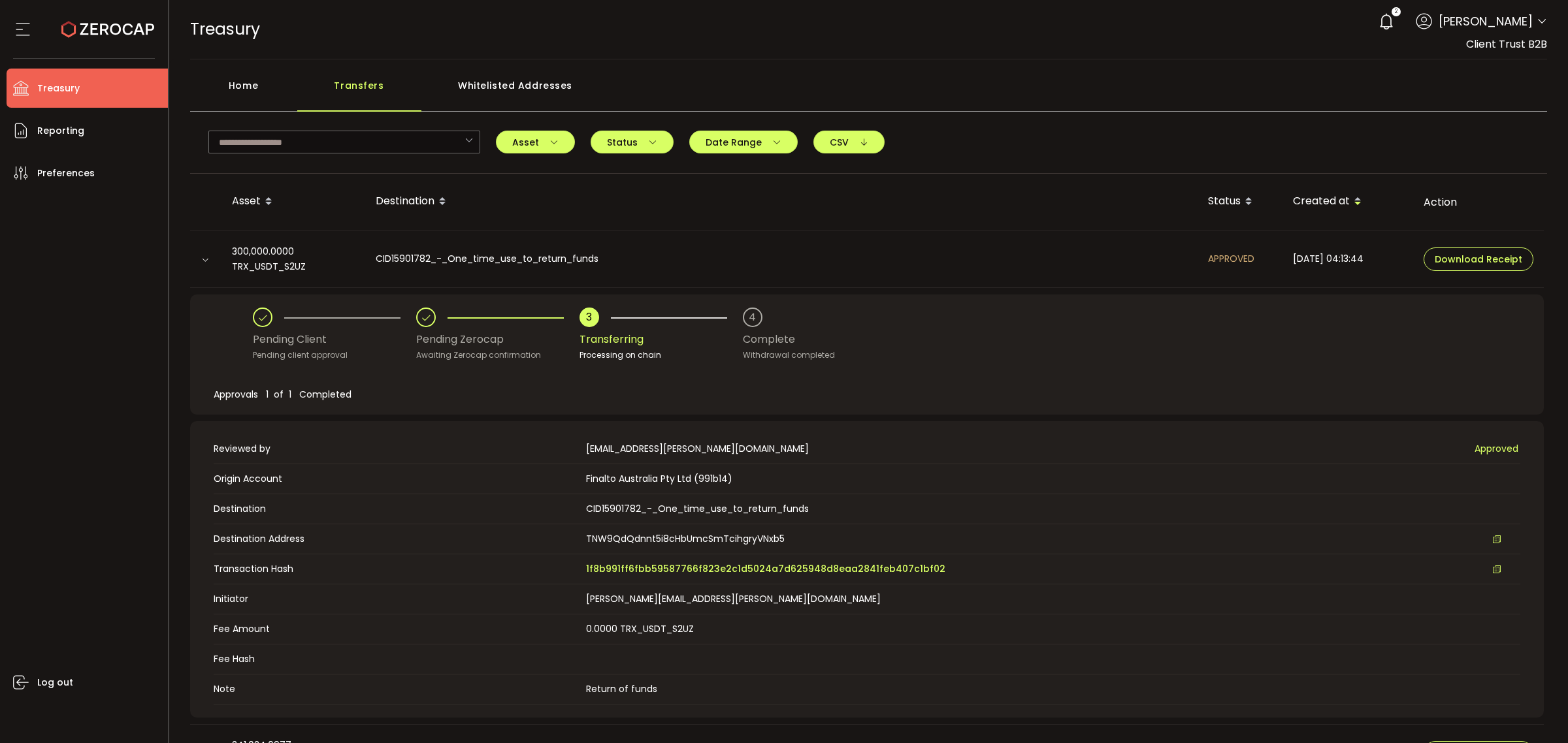
click at [206, 262] on icon at bounding box center [206, 260] width 8 height 8
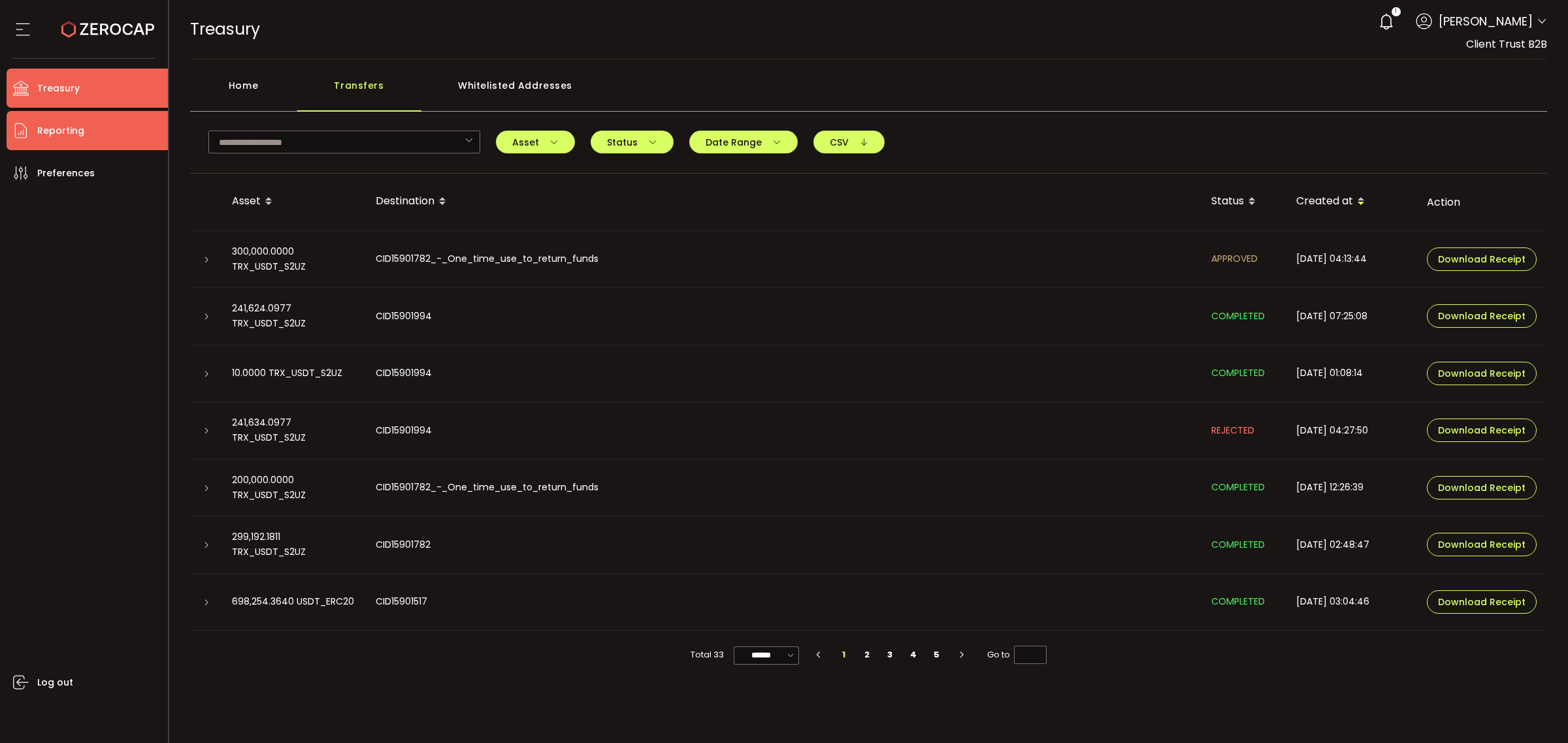
click at [85, 141] on li "Reporting" at bounding box center [87, 130] width 162 height 39
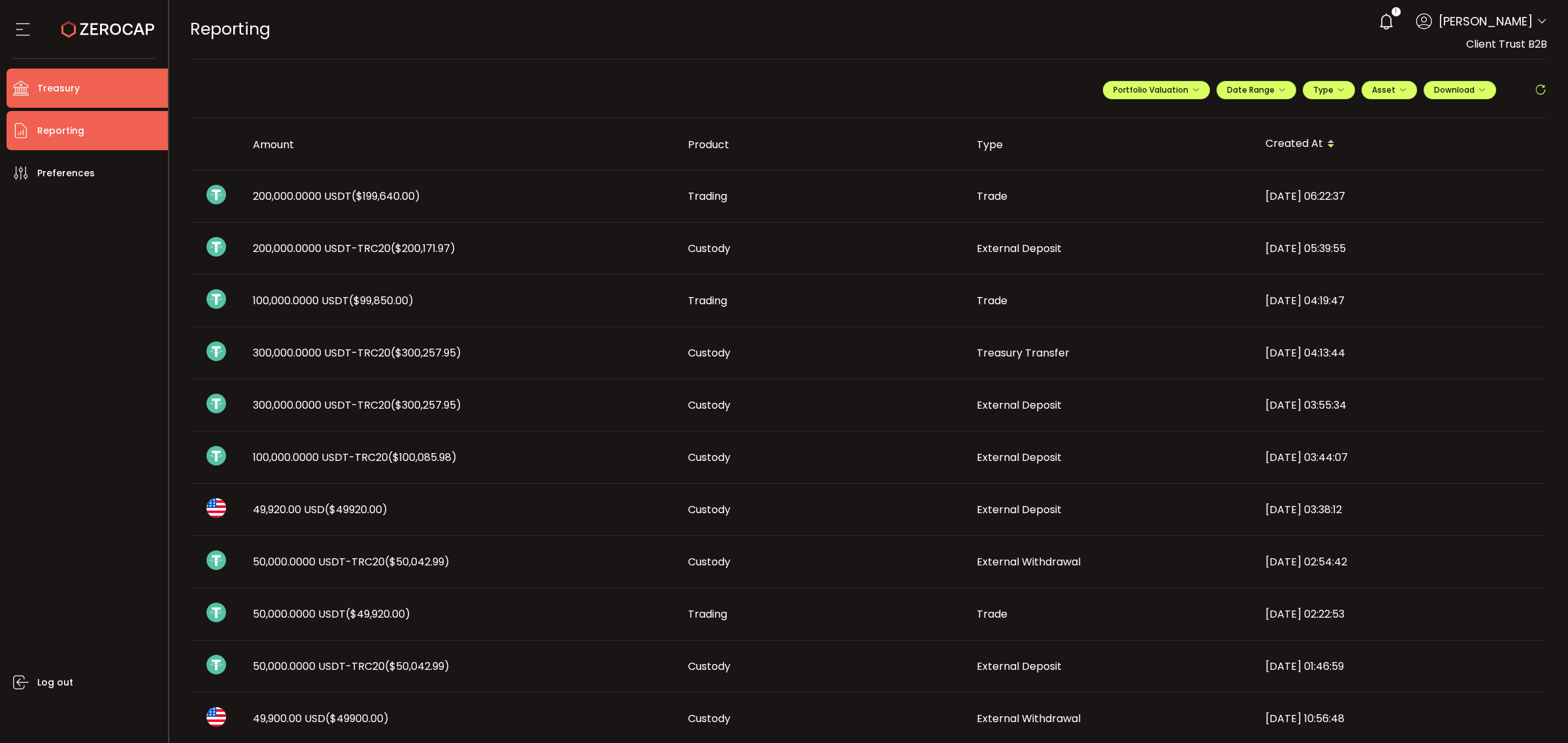
click at [80, 80] on li "Treasury" at bounding box center [87, 88] width 162 height 39
